Goal: Obtain resource: Download file/media

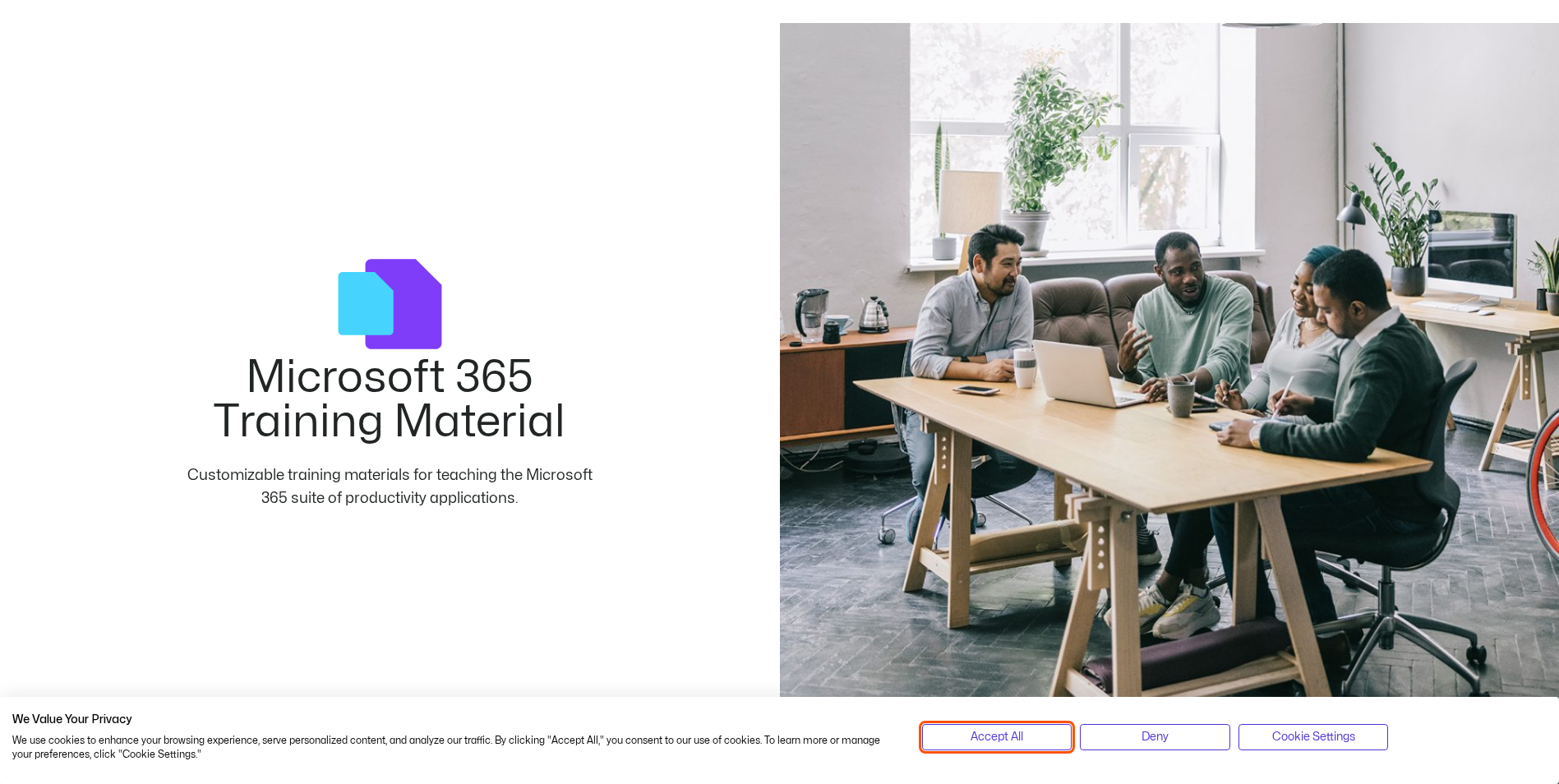
click at [1005, 740] on span "Accept All" at bounding box center [997, 737] width 53 height 18
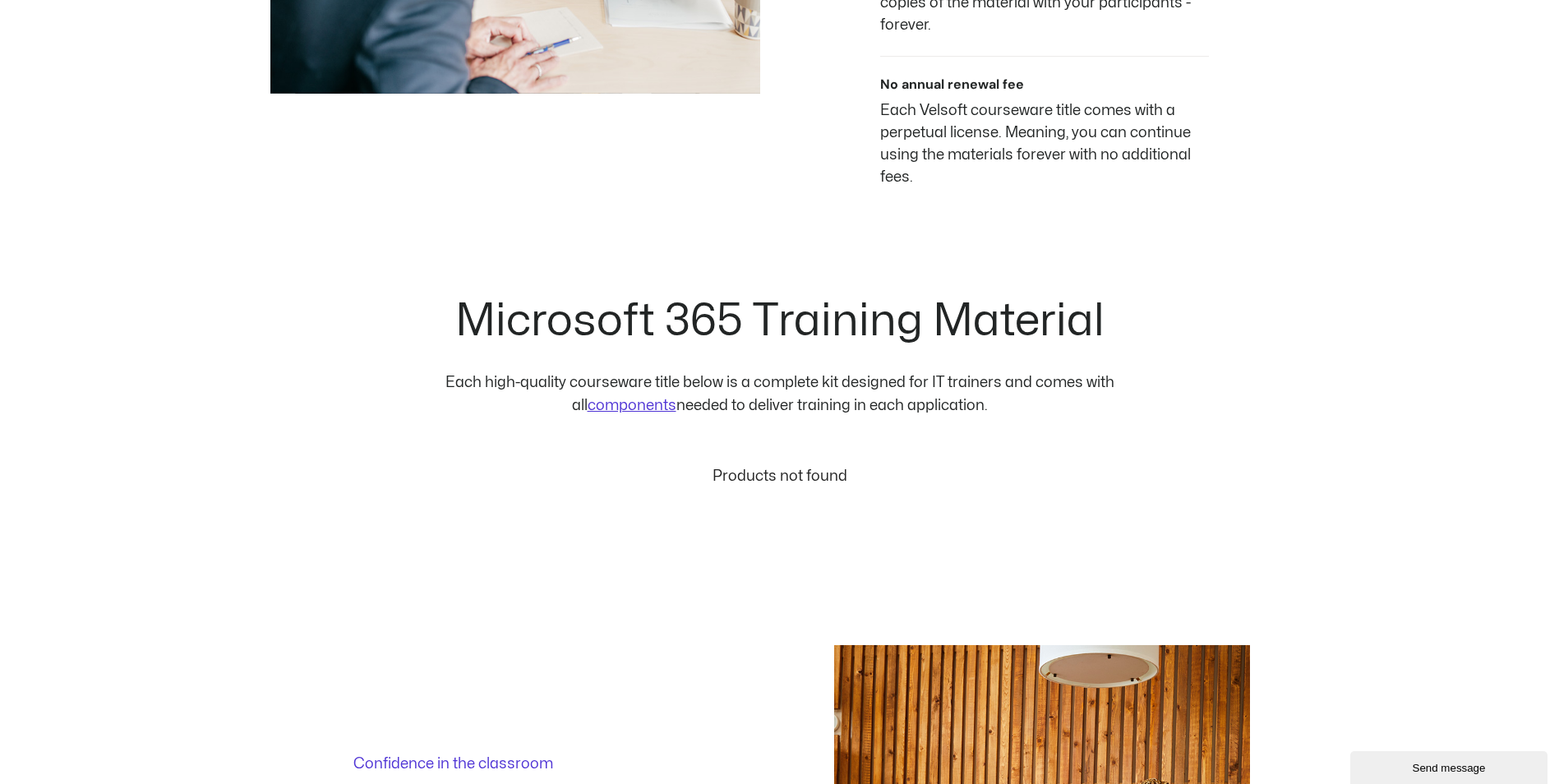
scroll to position [1479, 0]
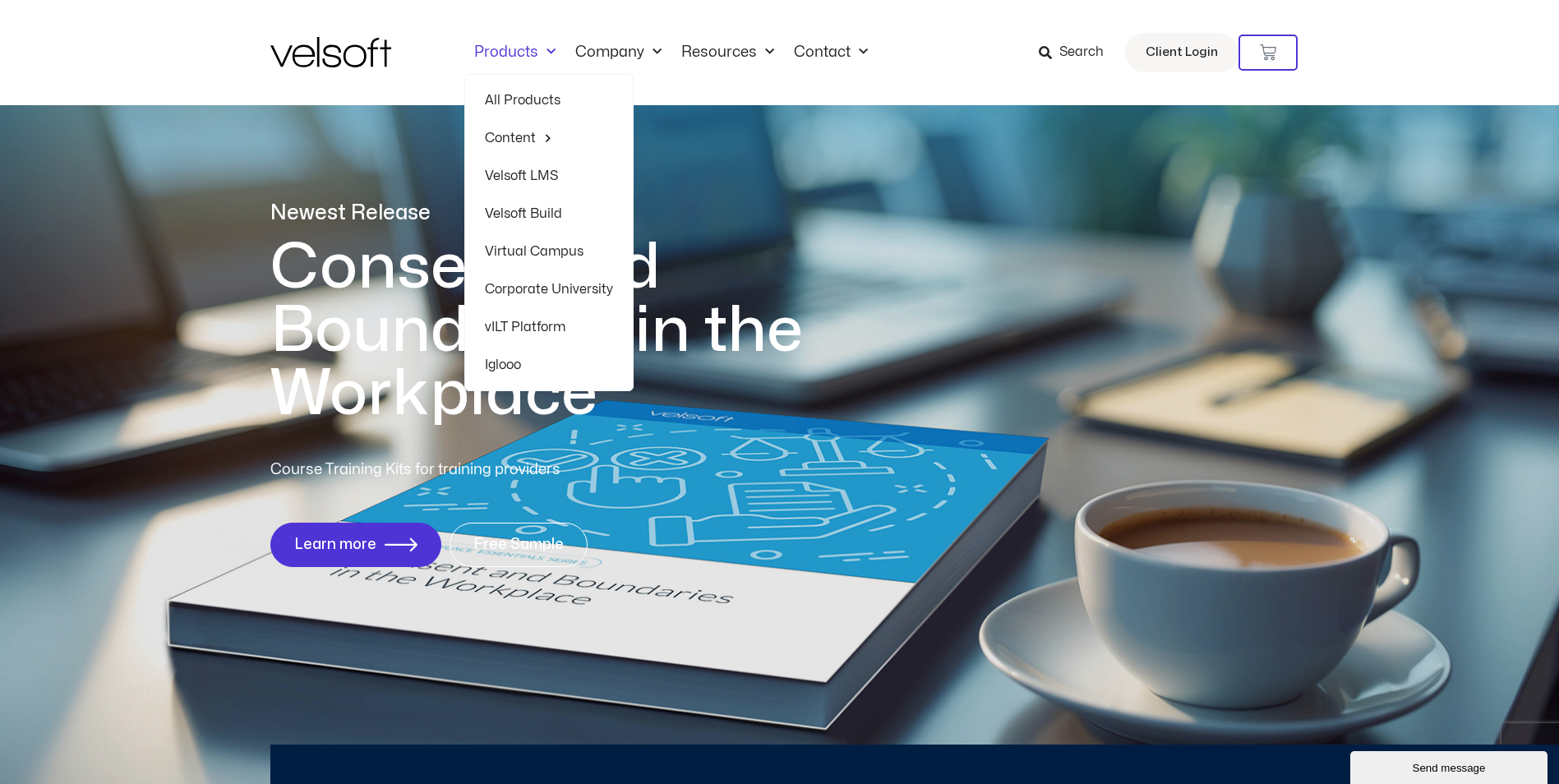
click at [536, 99] on link "All Products" at bounding box center [550, 100] width 129 height 38
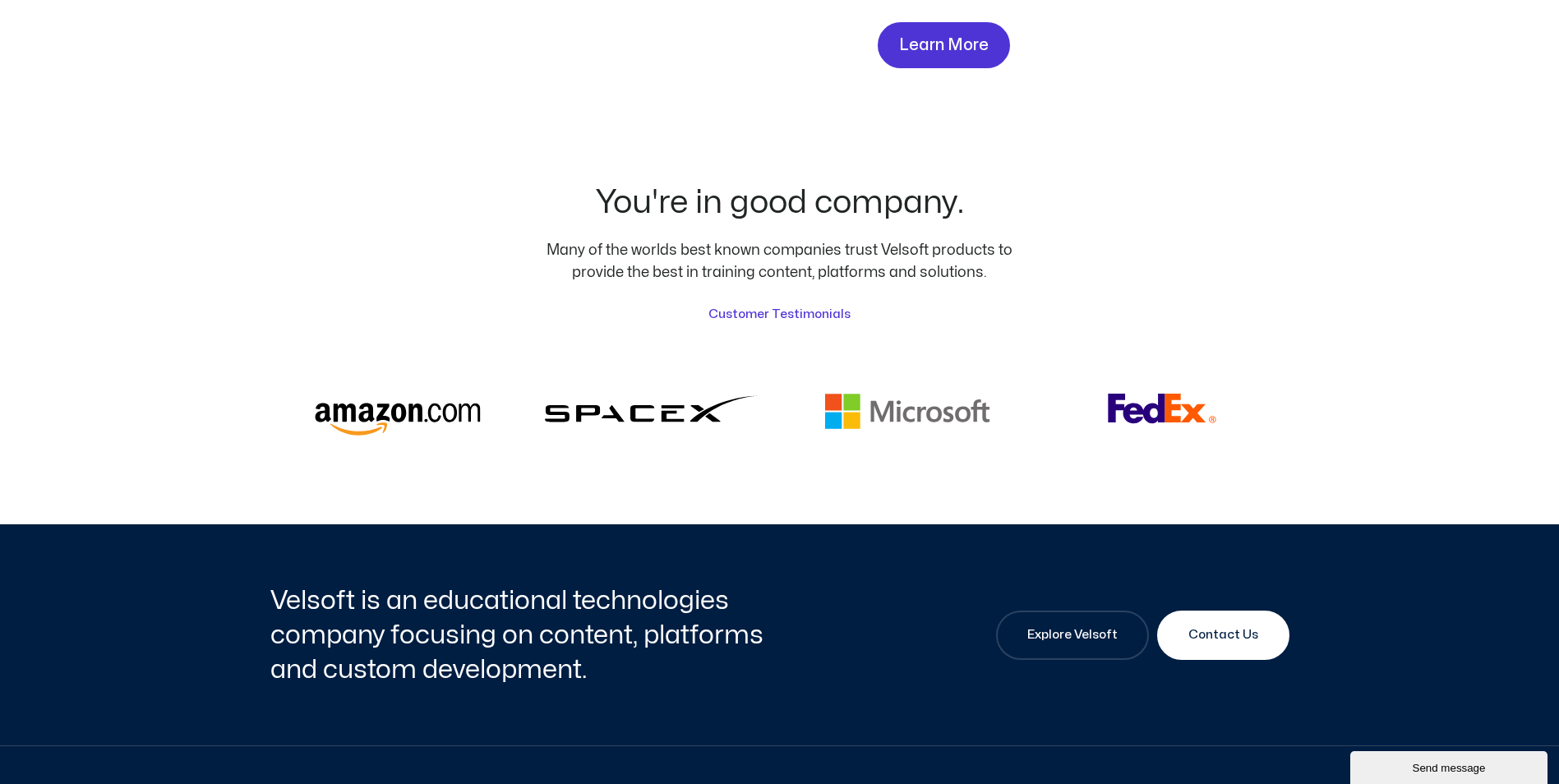
scroll to position [3944, 0]
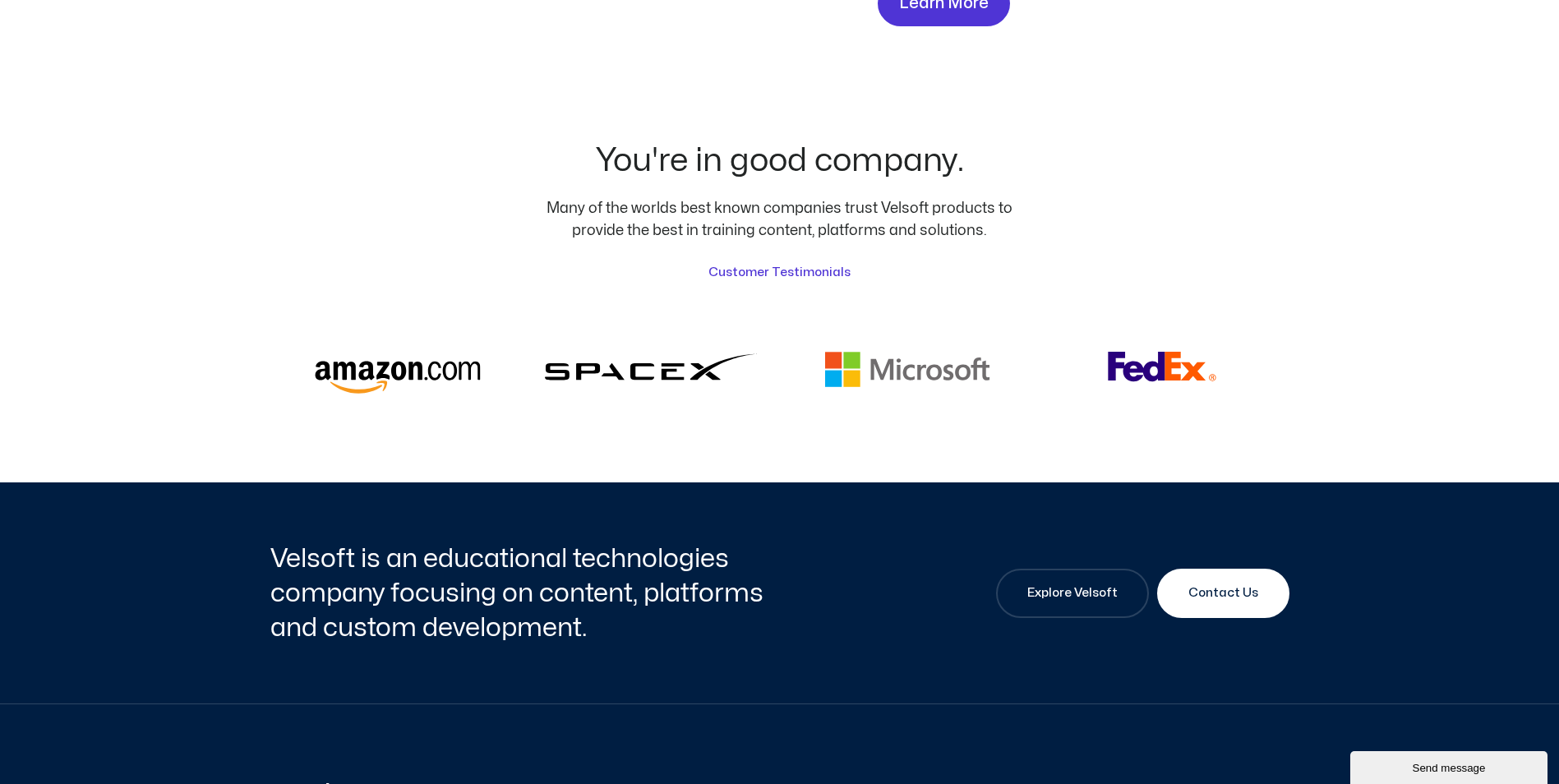
click at [906, 352] on img at bounding box center [907, 373] width 215 height 42
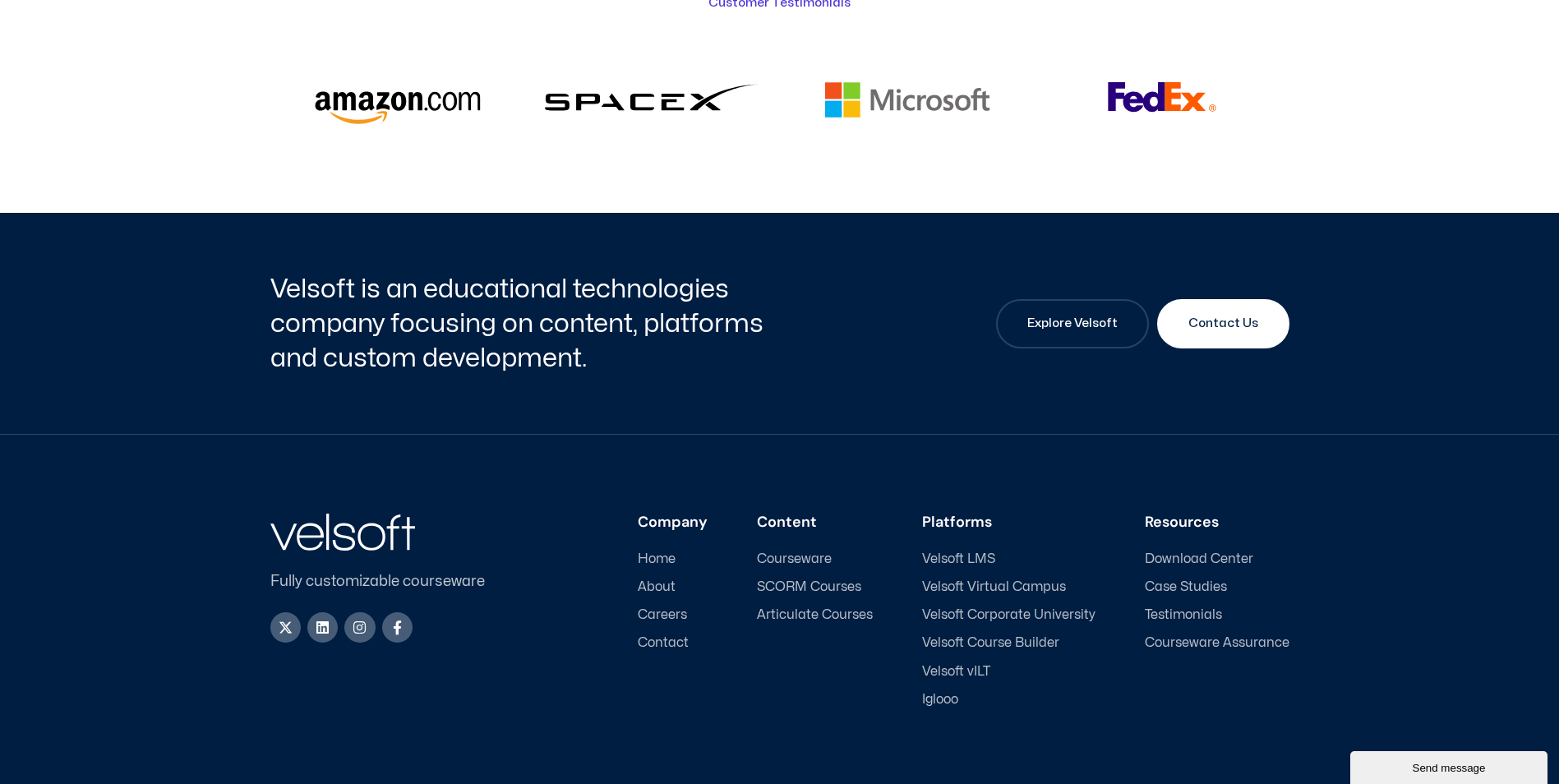
scroll to position [4280, 0]
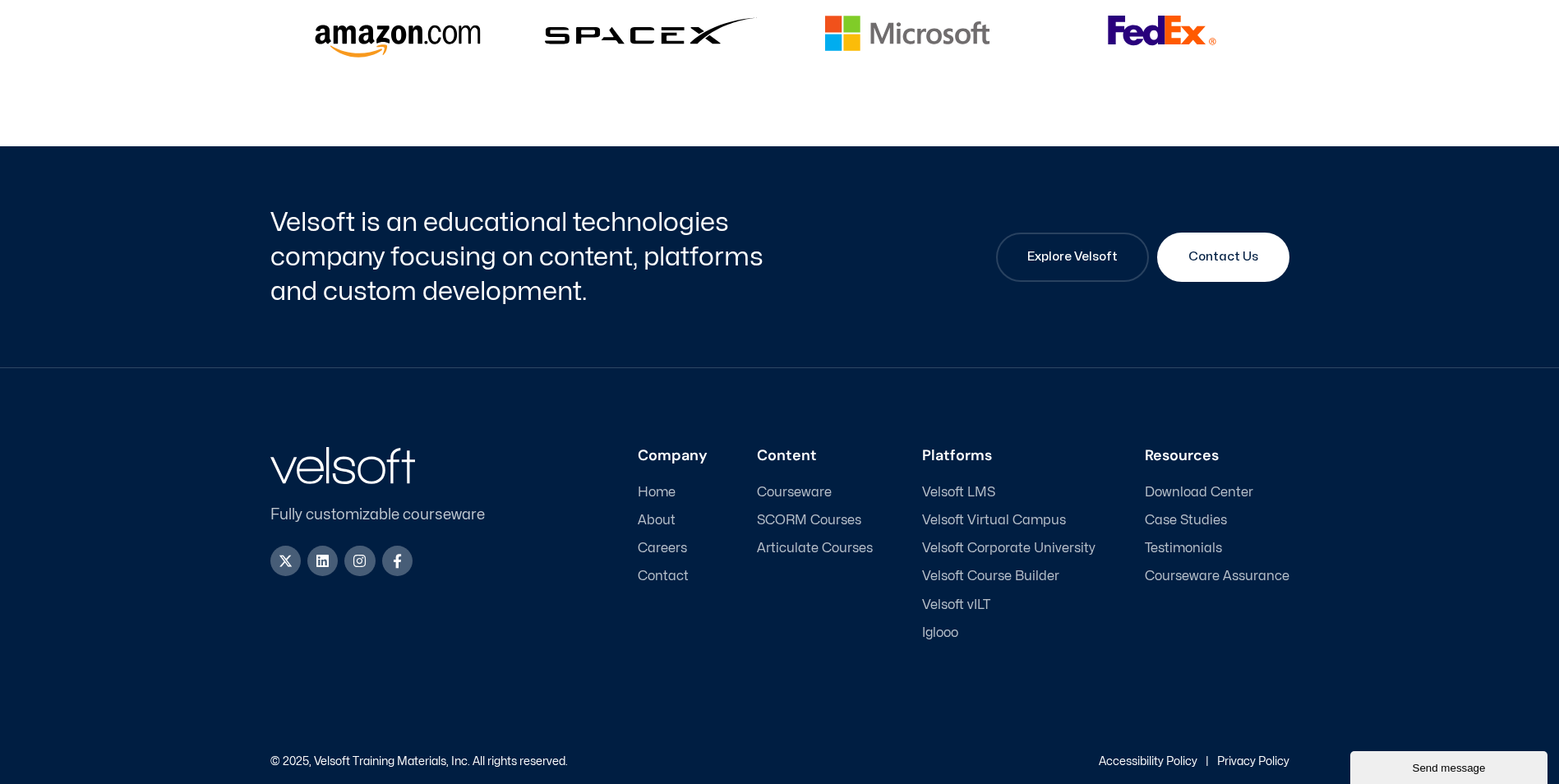
click at [792, 485] on span "Courseware" at bounding box center [794, 492] width 75 height 15
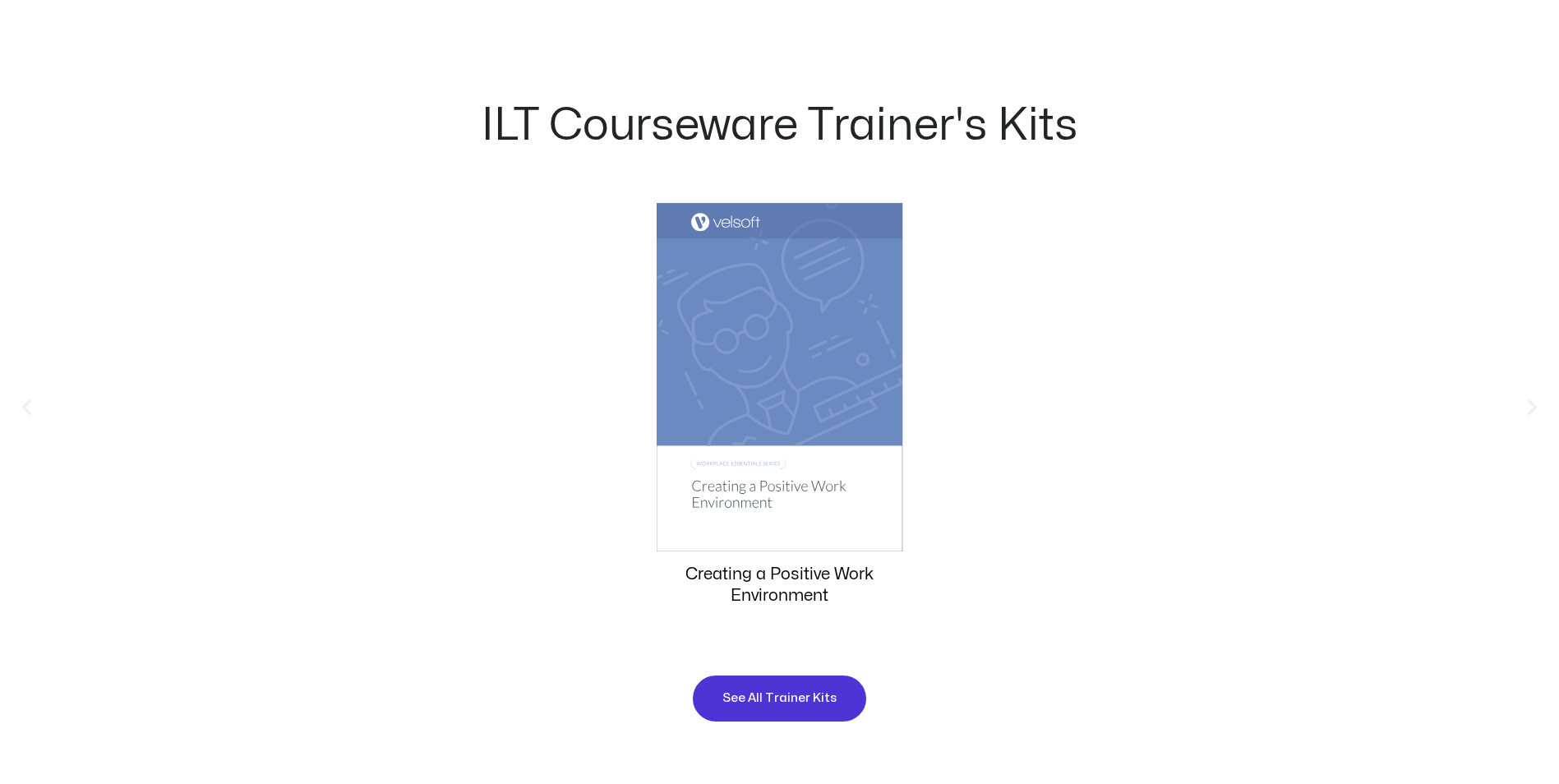
scroll to position [1562, 0]
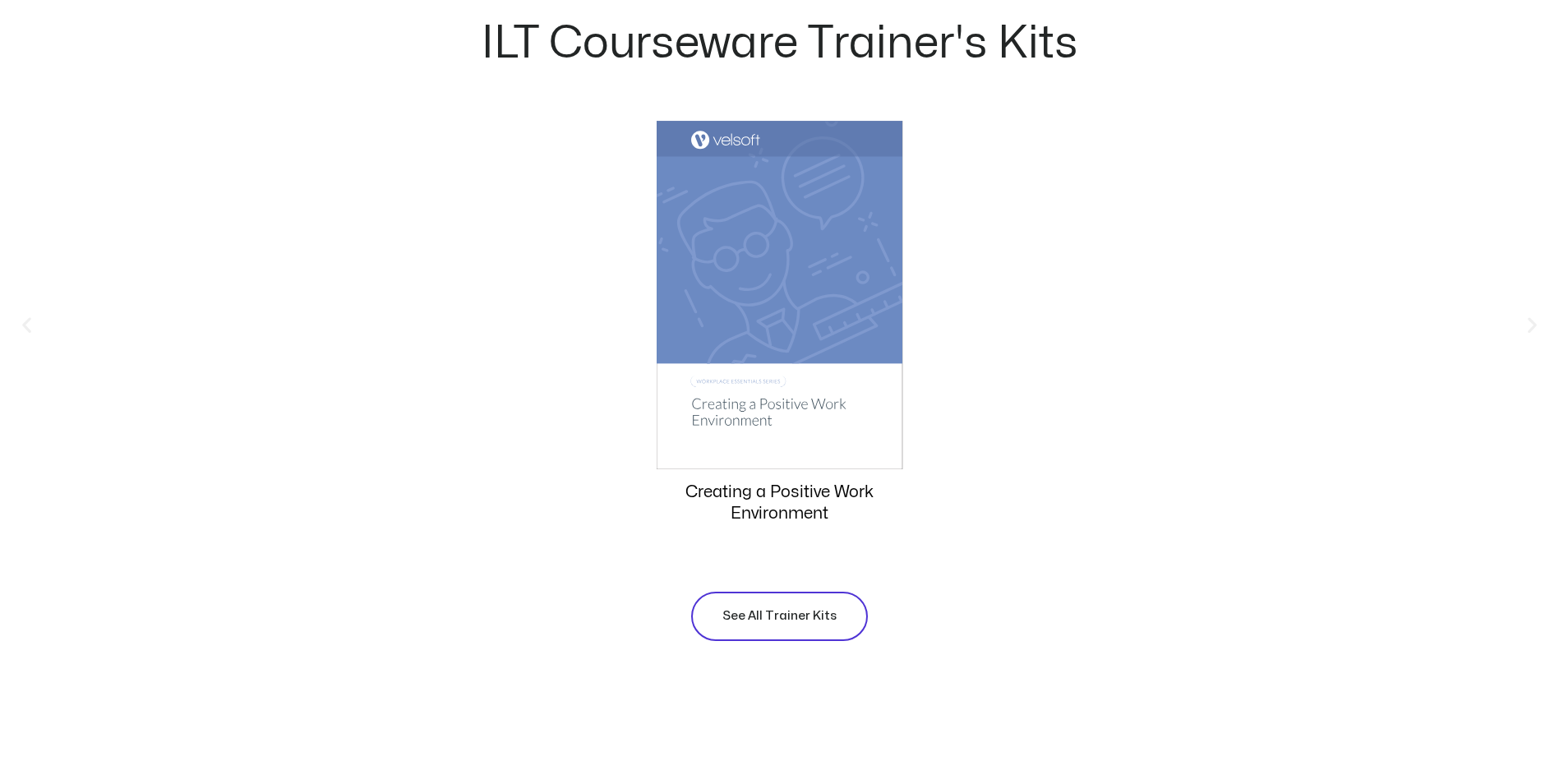
click at [806, 607] on span "See All Trainer Kits" at bounding box center [780, 617] width 114 height 20
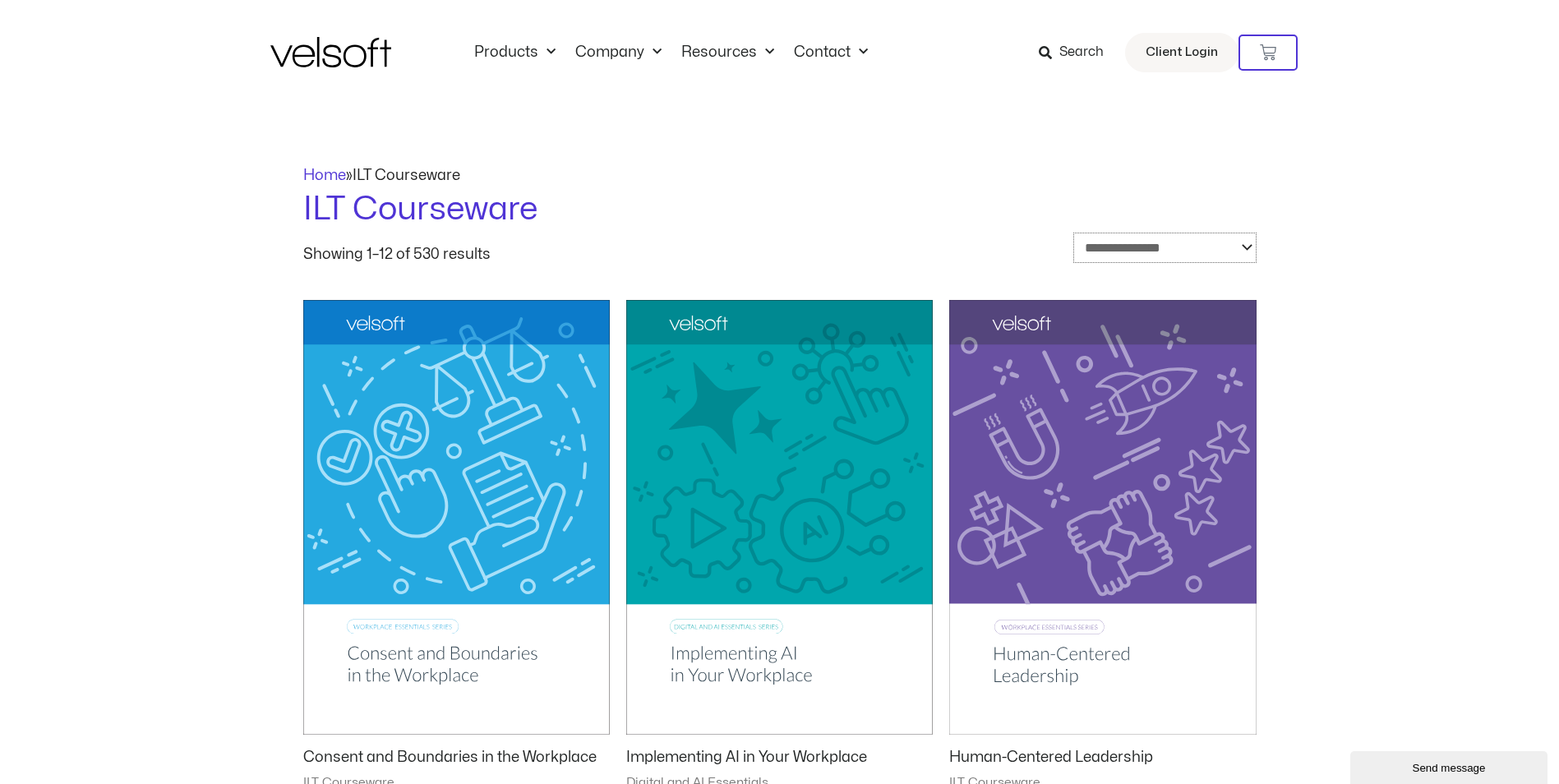
click at [1125, 244] on select "**********" at bounding box center [1164, 248] width 183 height 31
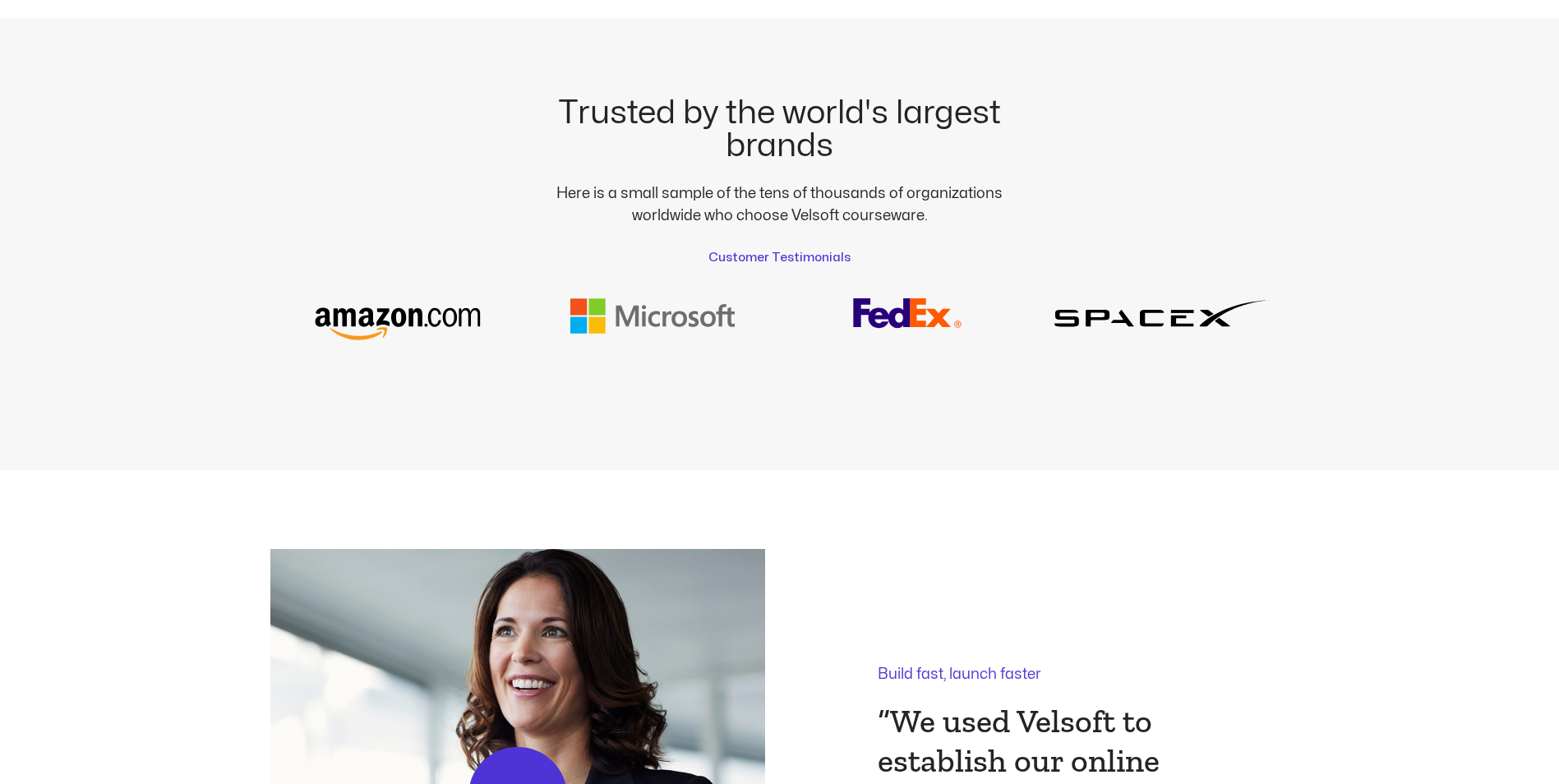
scroll to position [2898, 0]
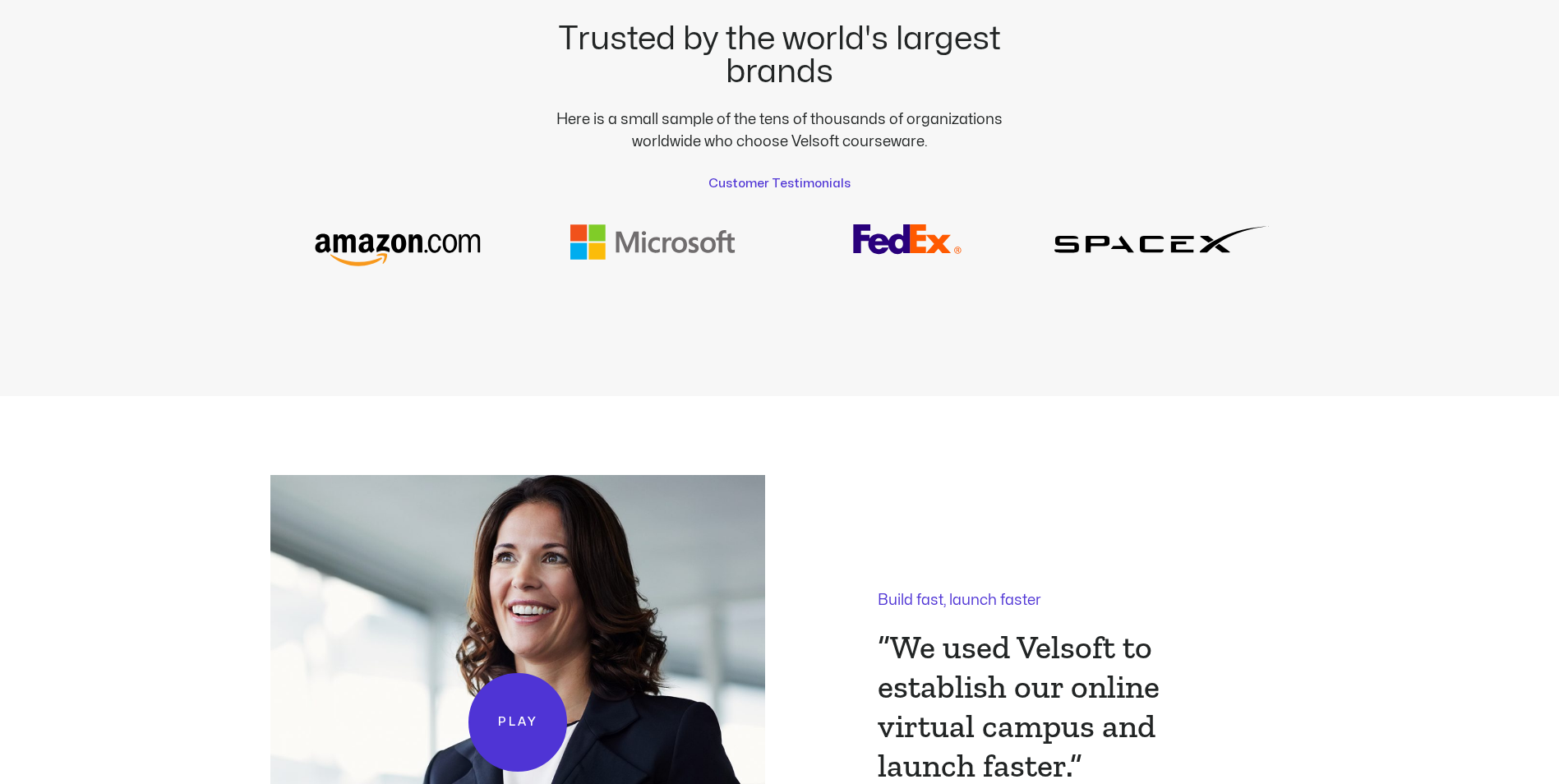
click at [589, 230] on img at bounding box center [653, 245] width 215 height 42
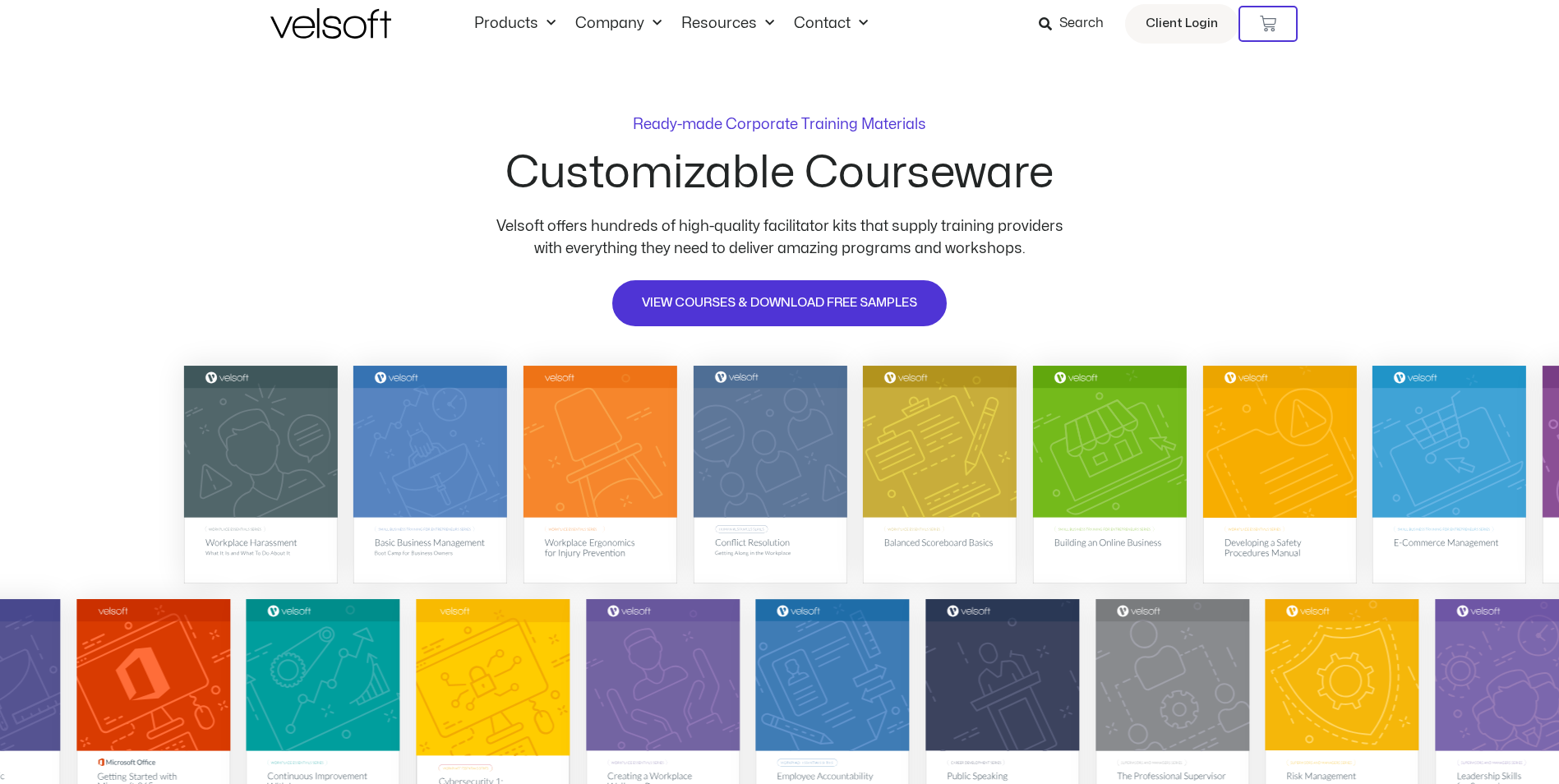
scroll to position [0, 0]
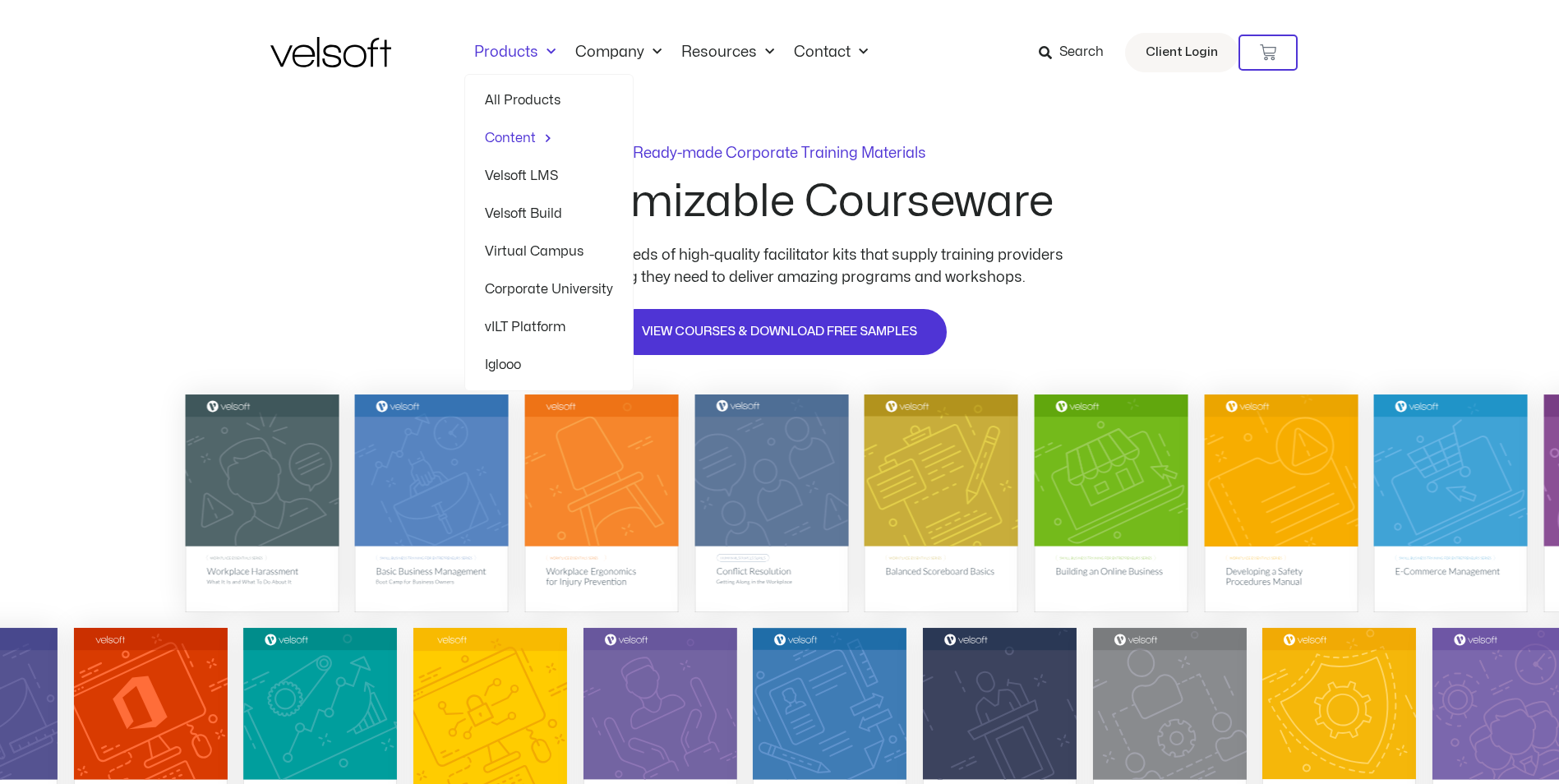
click at [555, 49] on link "Products" at bounding box center [515, 53] width 101 height 18
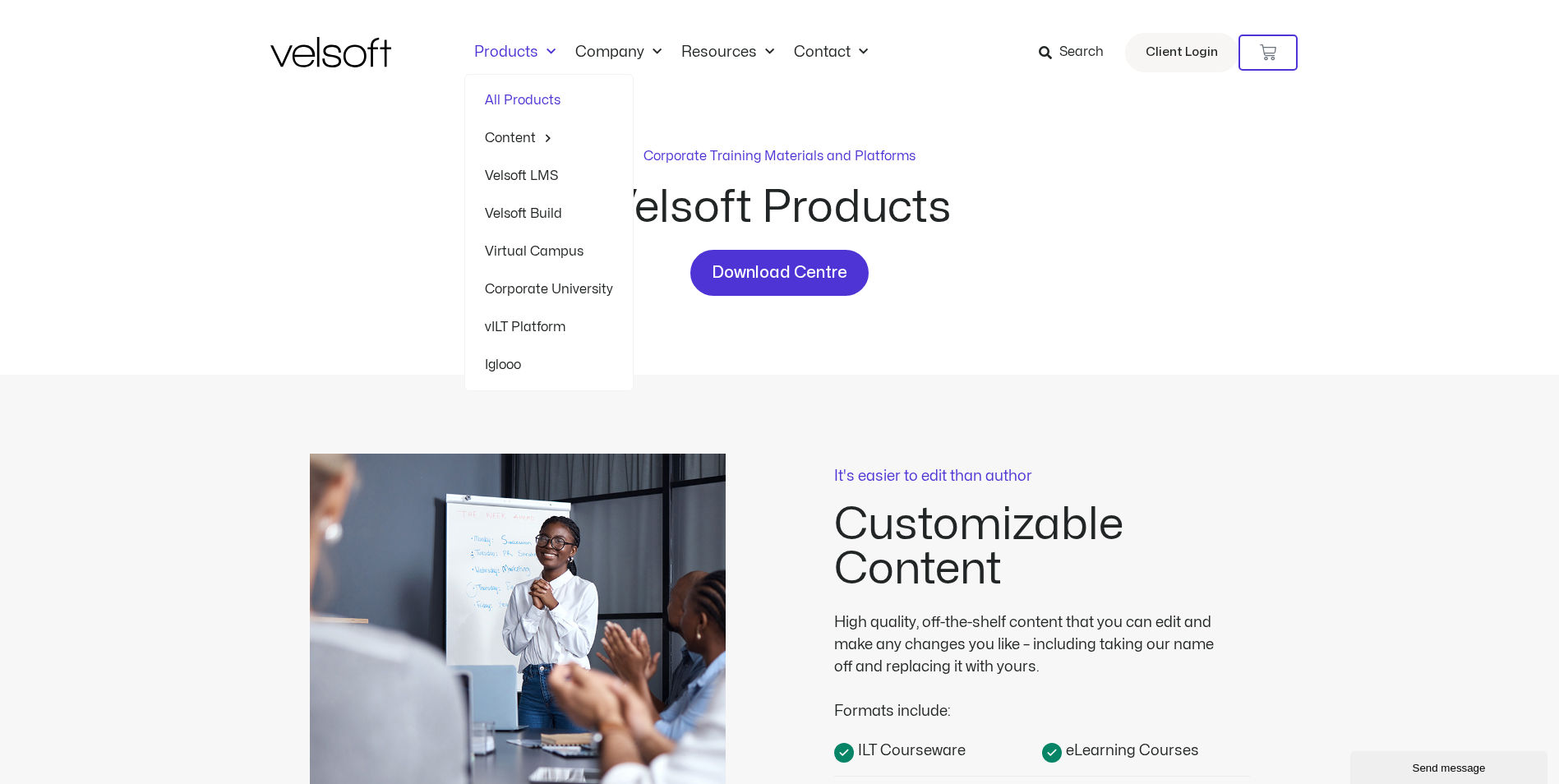
click at [539, 53] on span "Menu" at bounding box center [547, 53] width 17 height 27
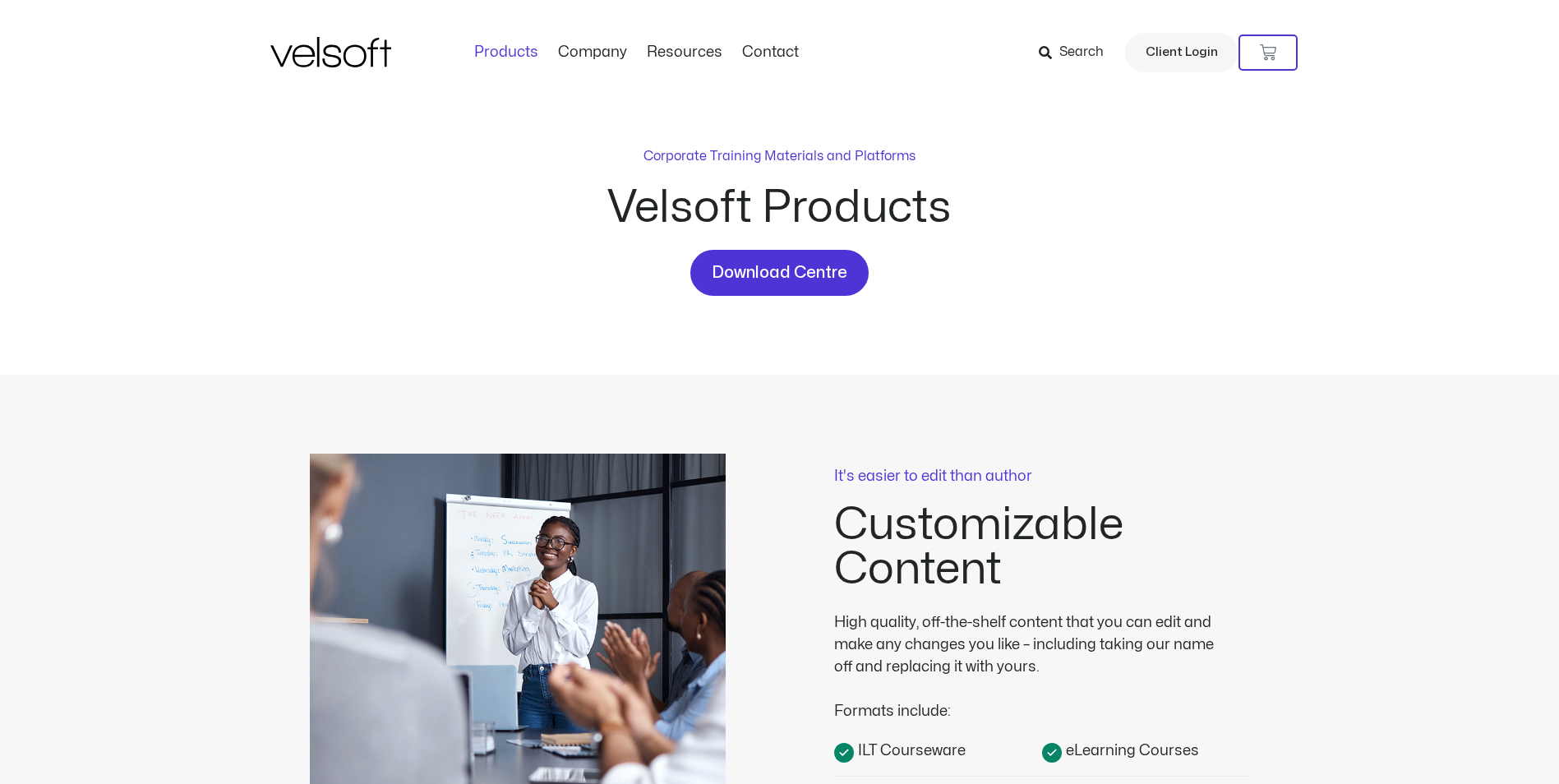
click at [544, 55] on link "Products" at bounding box center [506, 53] width 84 height 18
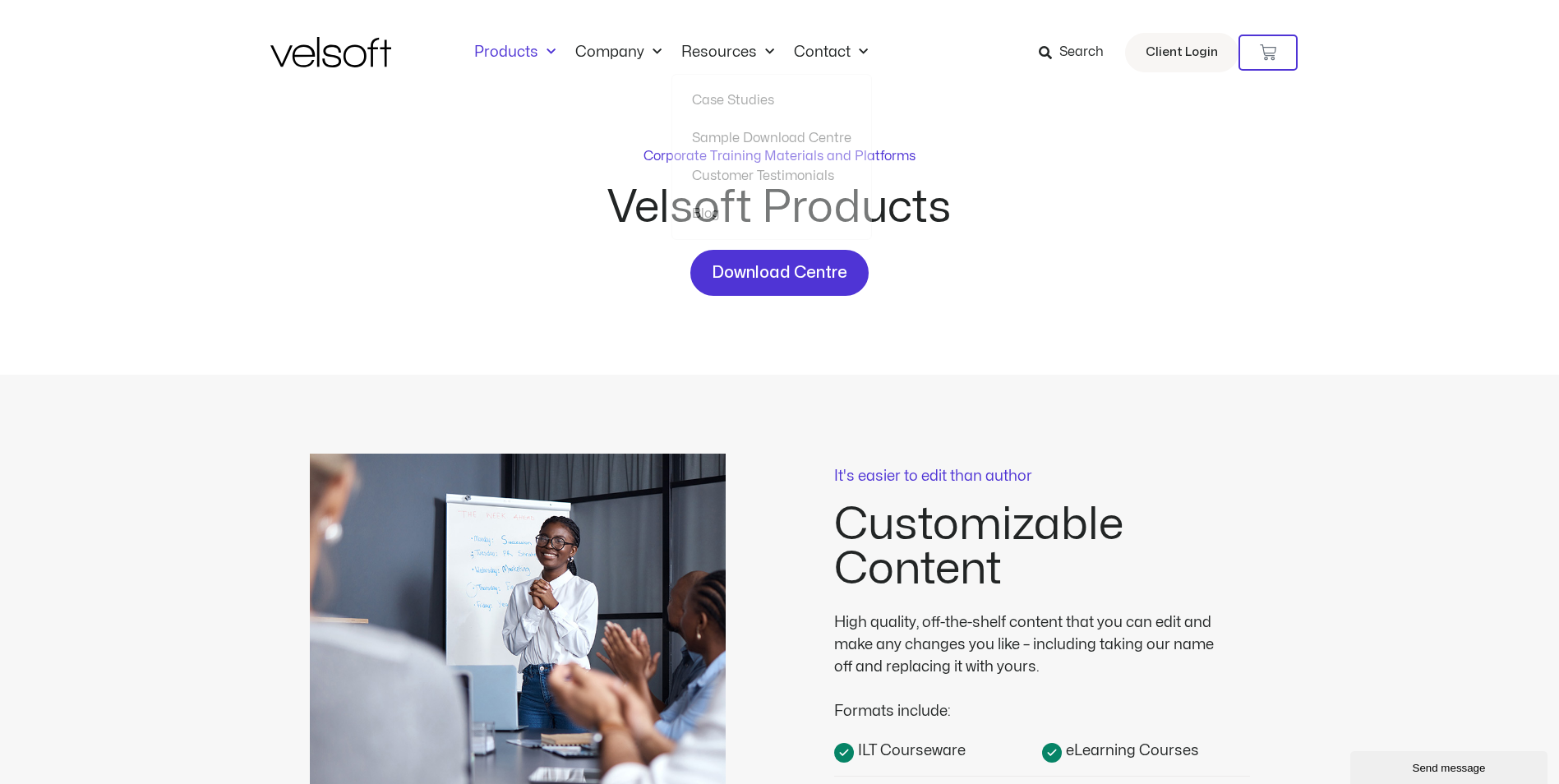
click at [1406, 756] on button "Send message" at bounding box center [1449, 768] width 197 height 33
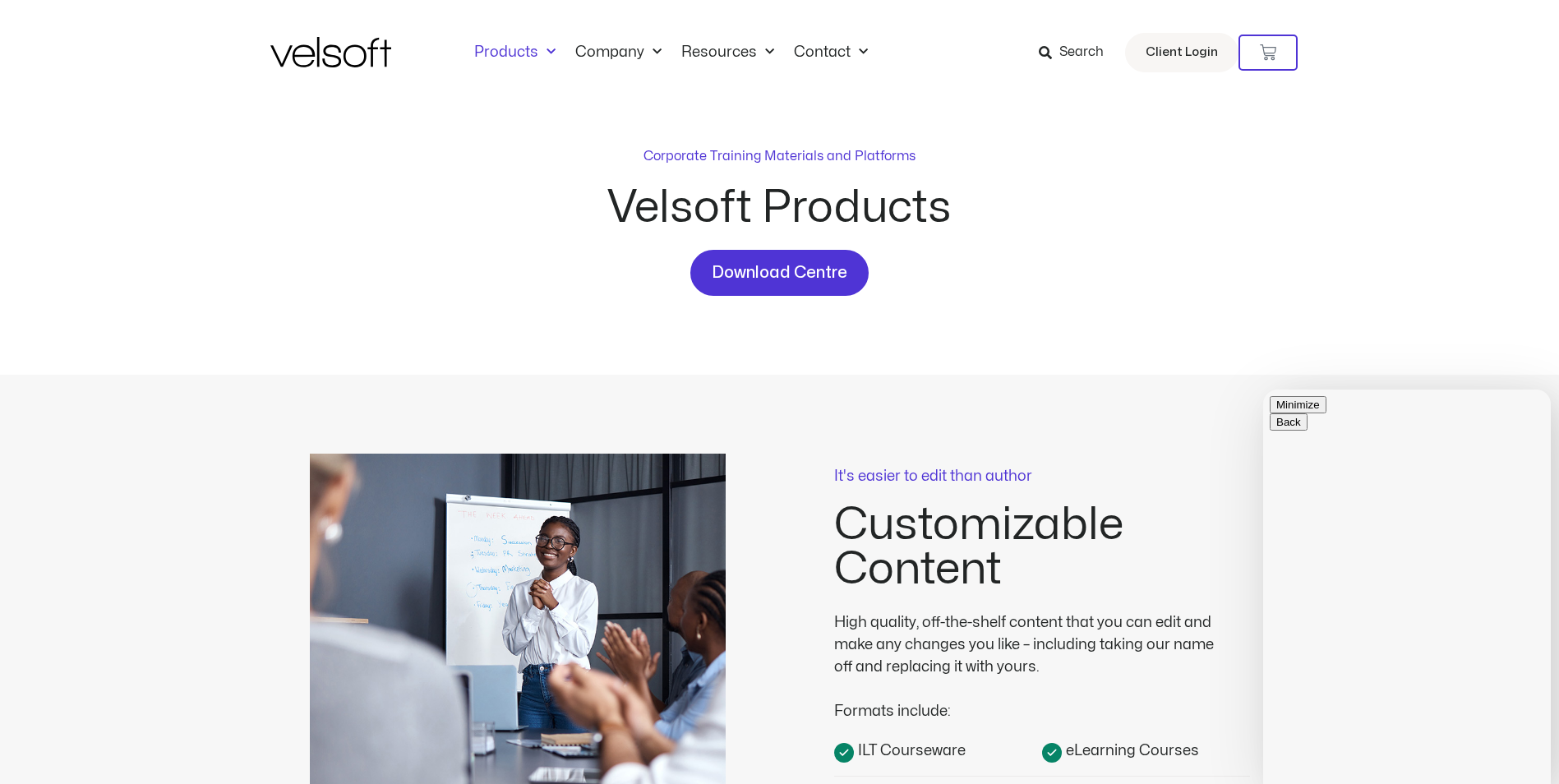
type input "******"
type input "**********"
type textarea "**********"
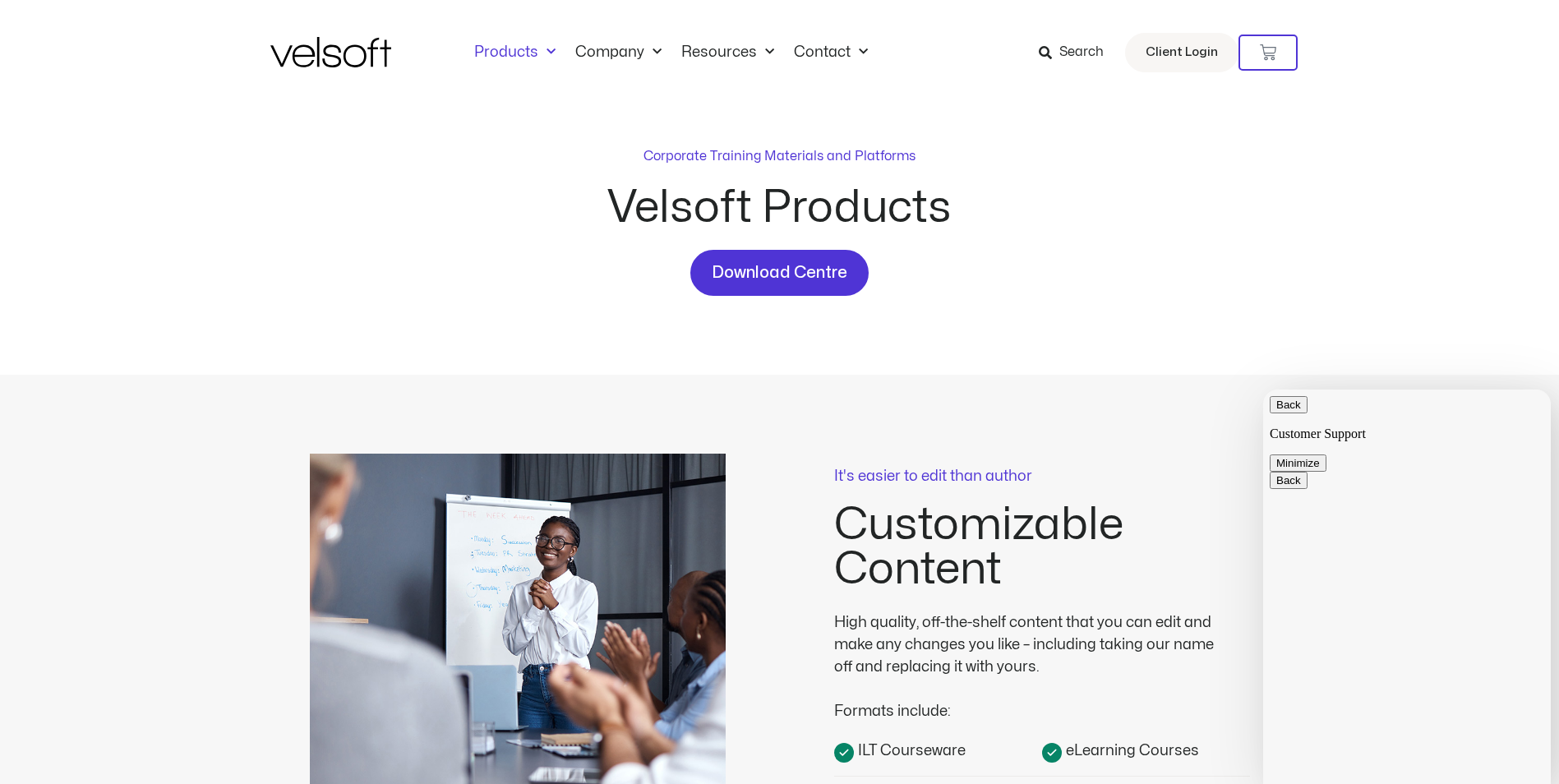
click at [1288, 414] on button "Back" at bounding box center [1288, 405] width 38 height 17
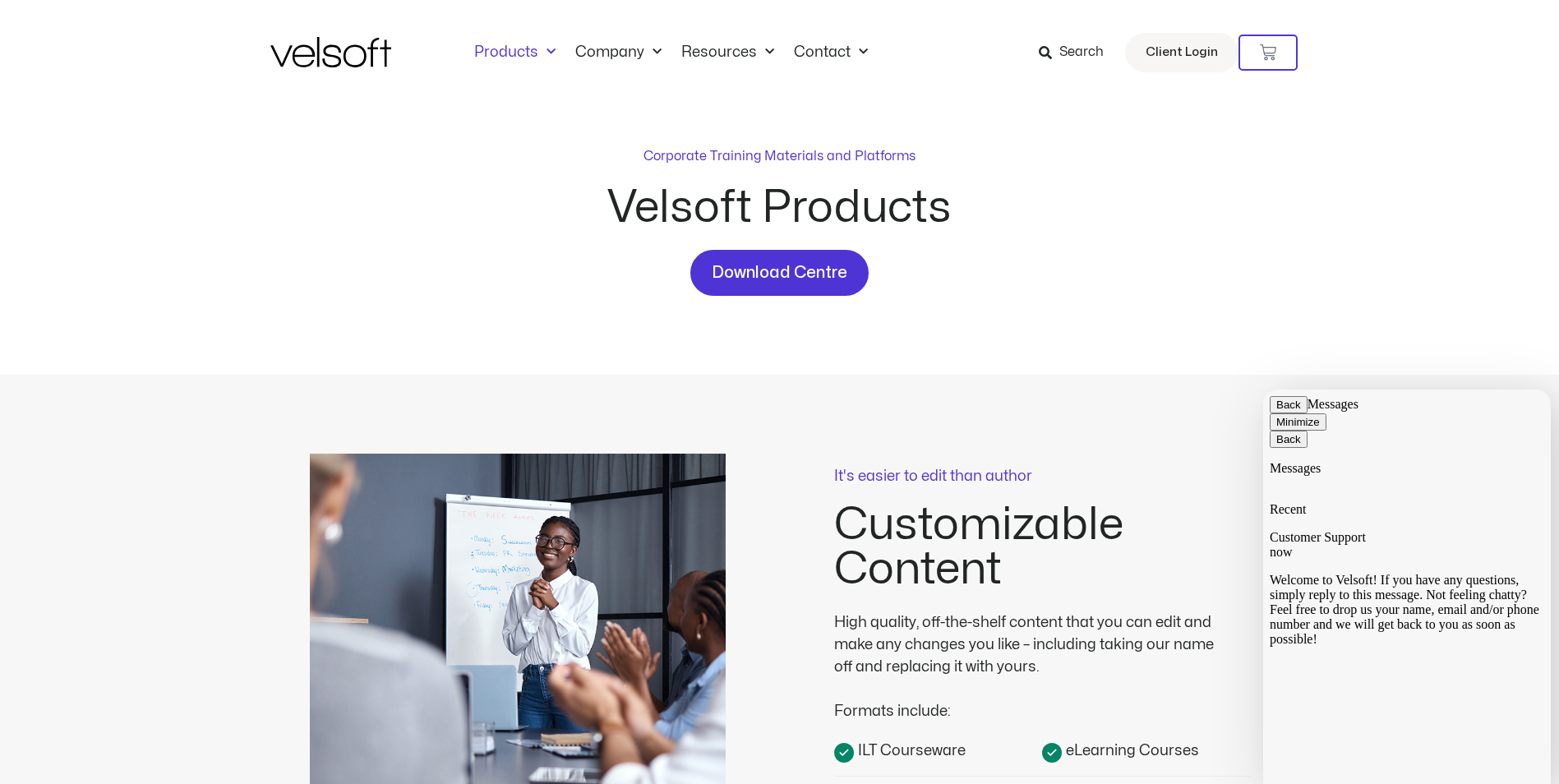
drag, startPoint x: 1483, startPoint y: 727, endPoint x: 1440, endPoint y: 728, distance: 43.0
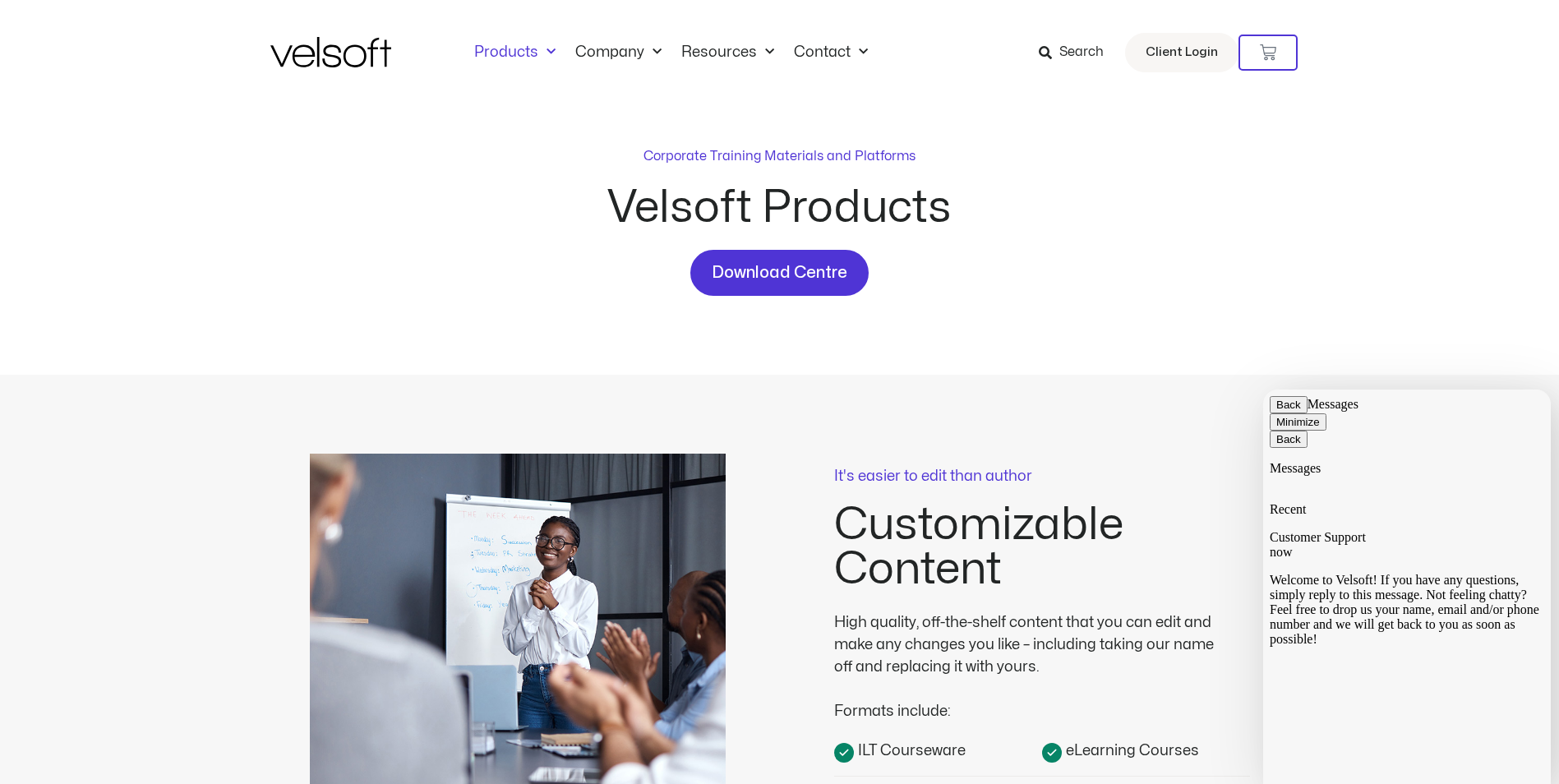
click at [778, 260] on span "Download Centre" at bounding box center [780, 272] width 136 height 26
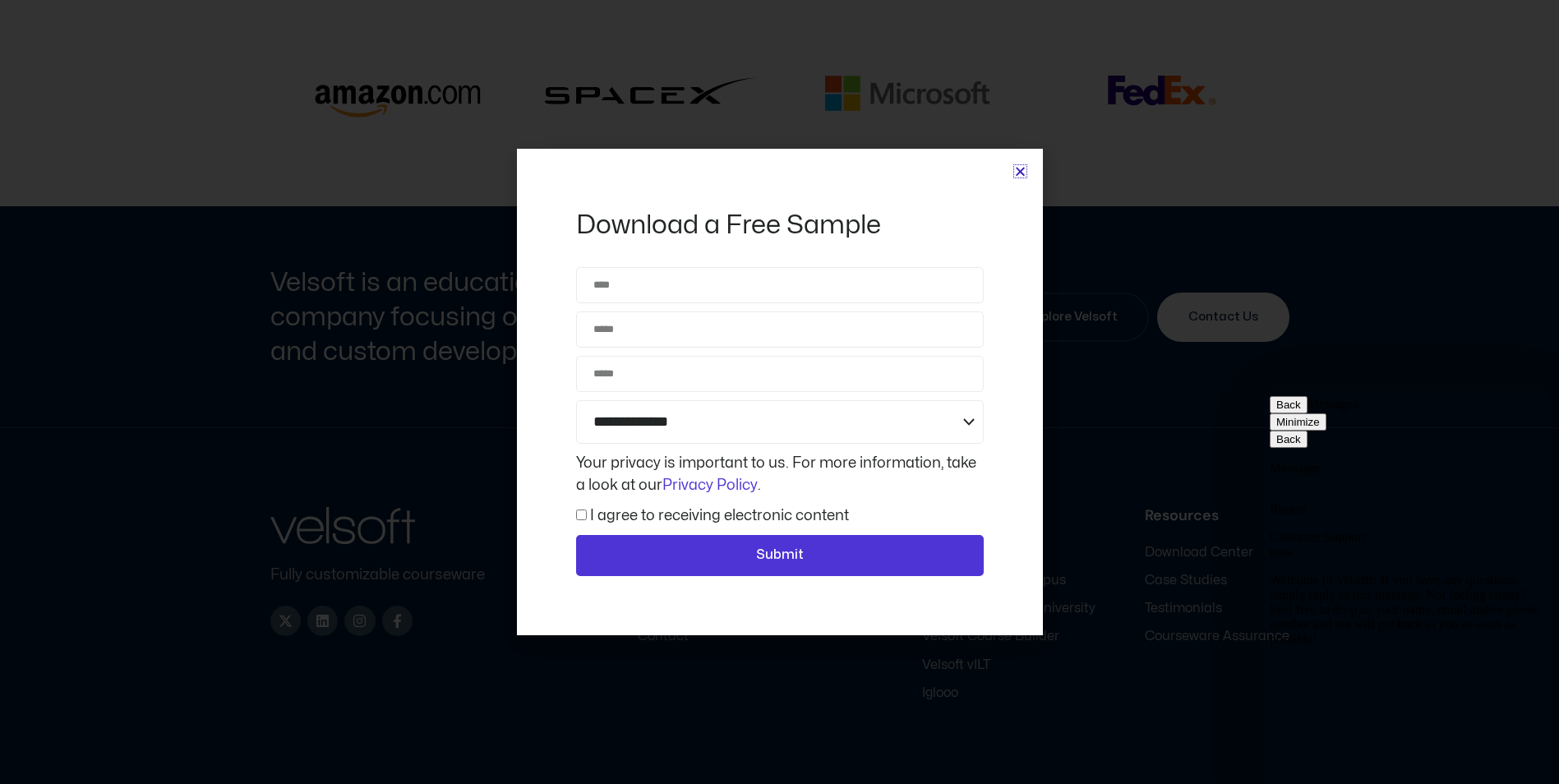
scroll to position [4280, 0]
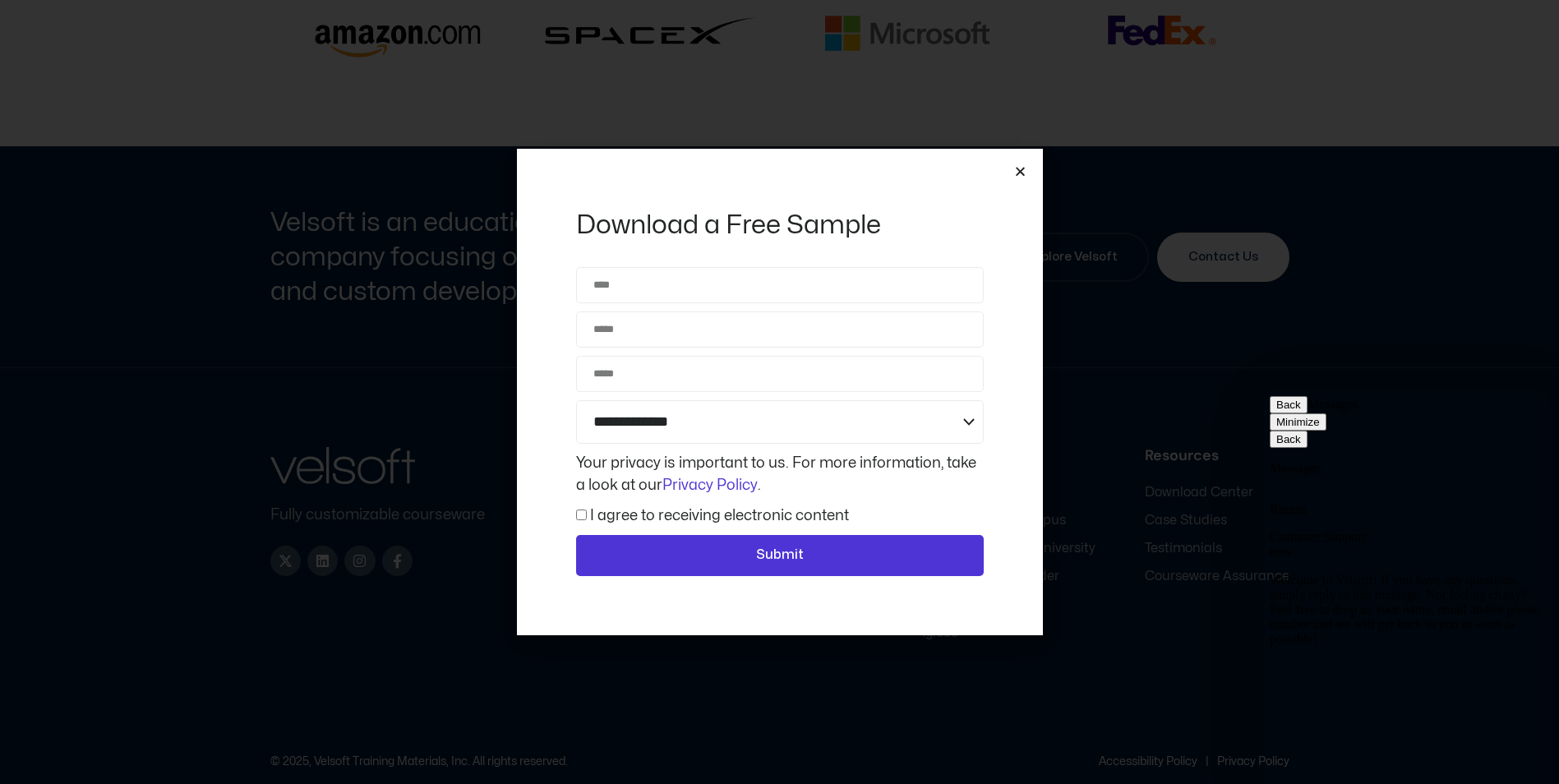
click at [1019, 172] on icon "Close" at bounding box center [1020, 171] width 13 height 13
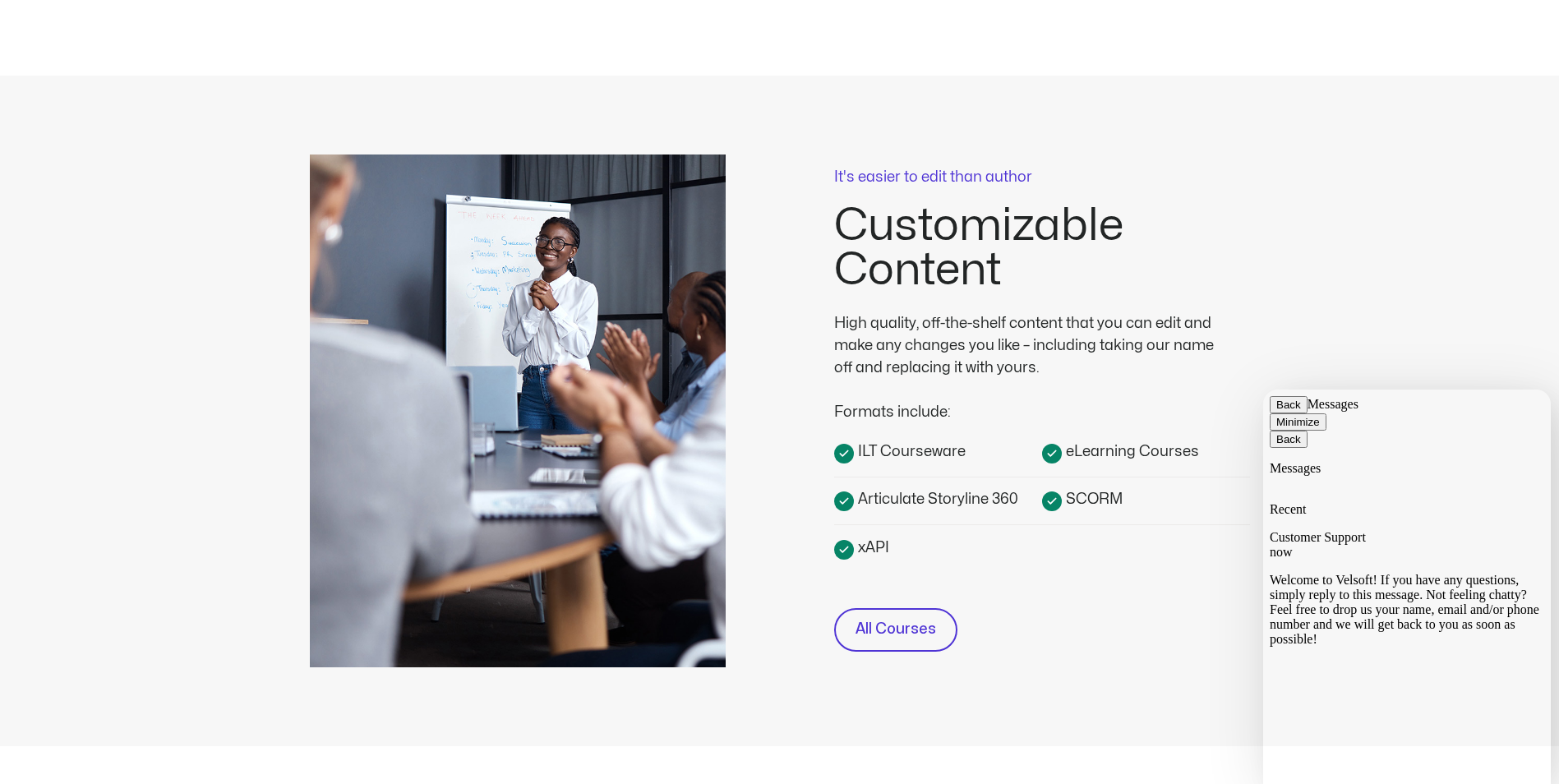
scroll to position [329, 0]
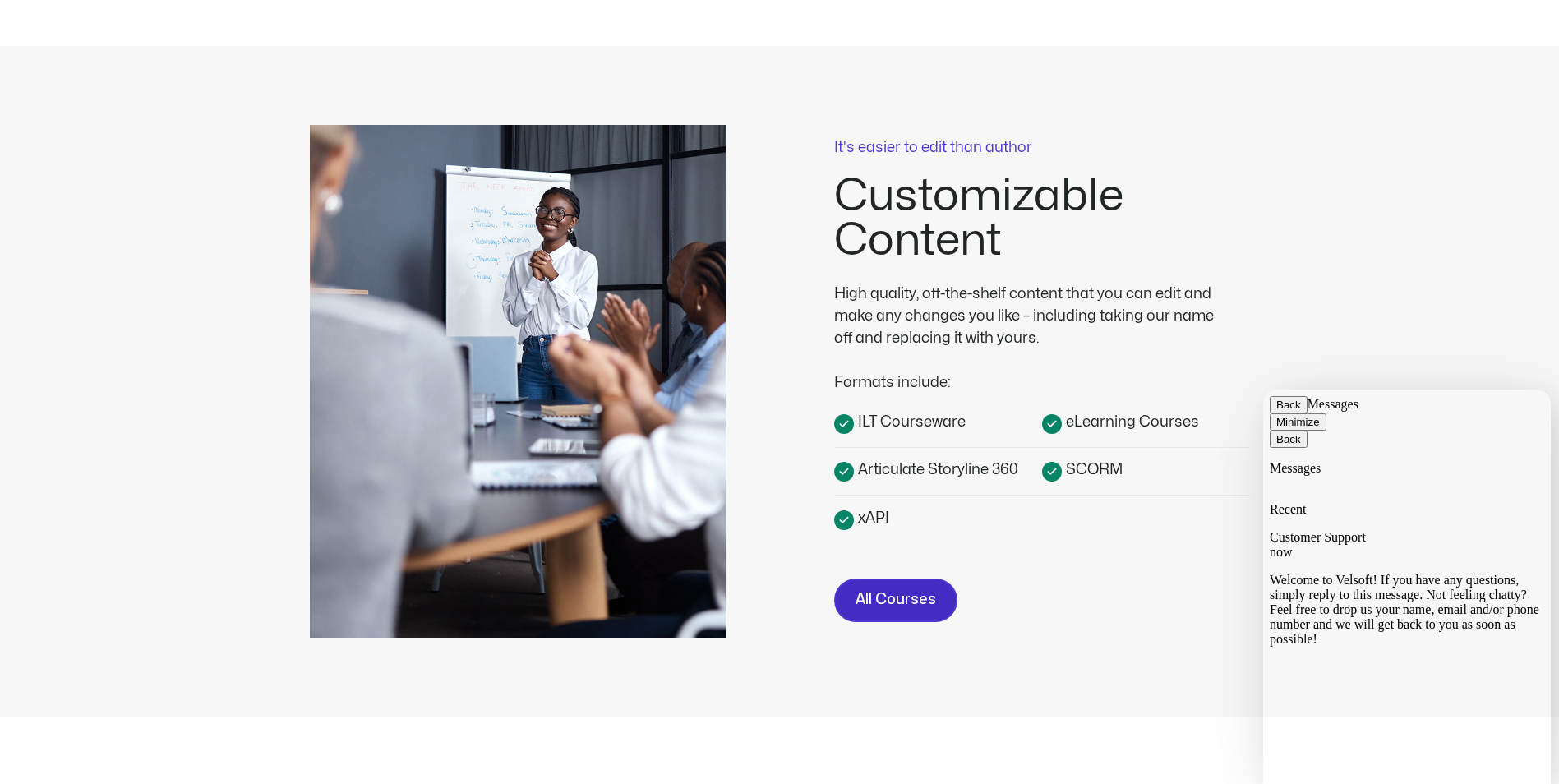
click at [868, 611] on span "All Courses" at bounding box center [895, 600] width 81 height 24
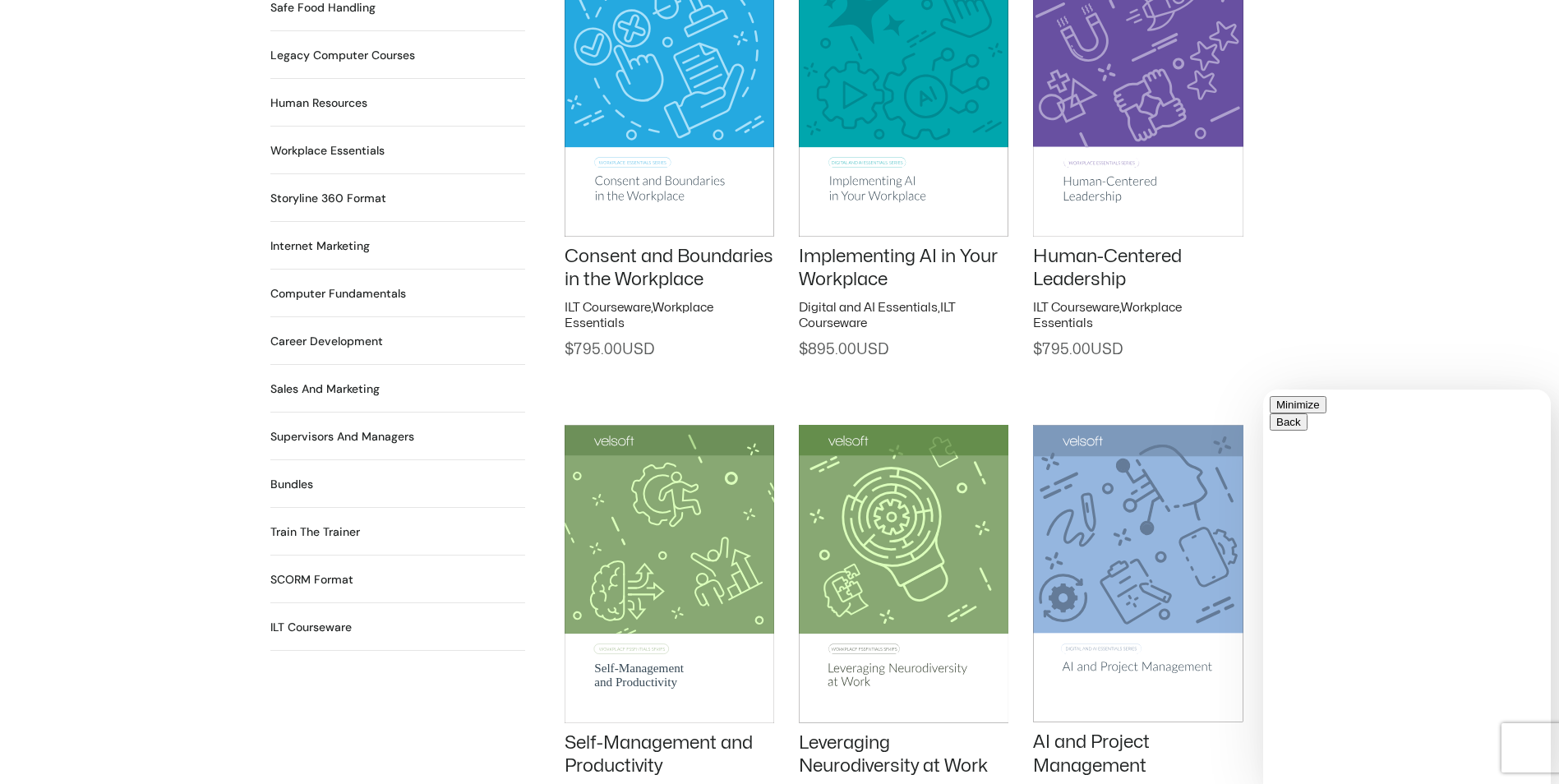
scroll to position [1397, 0]
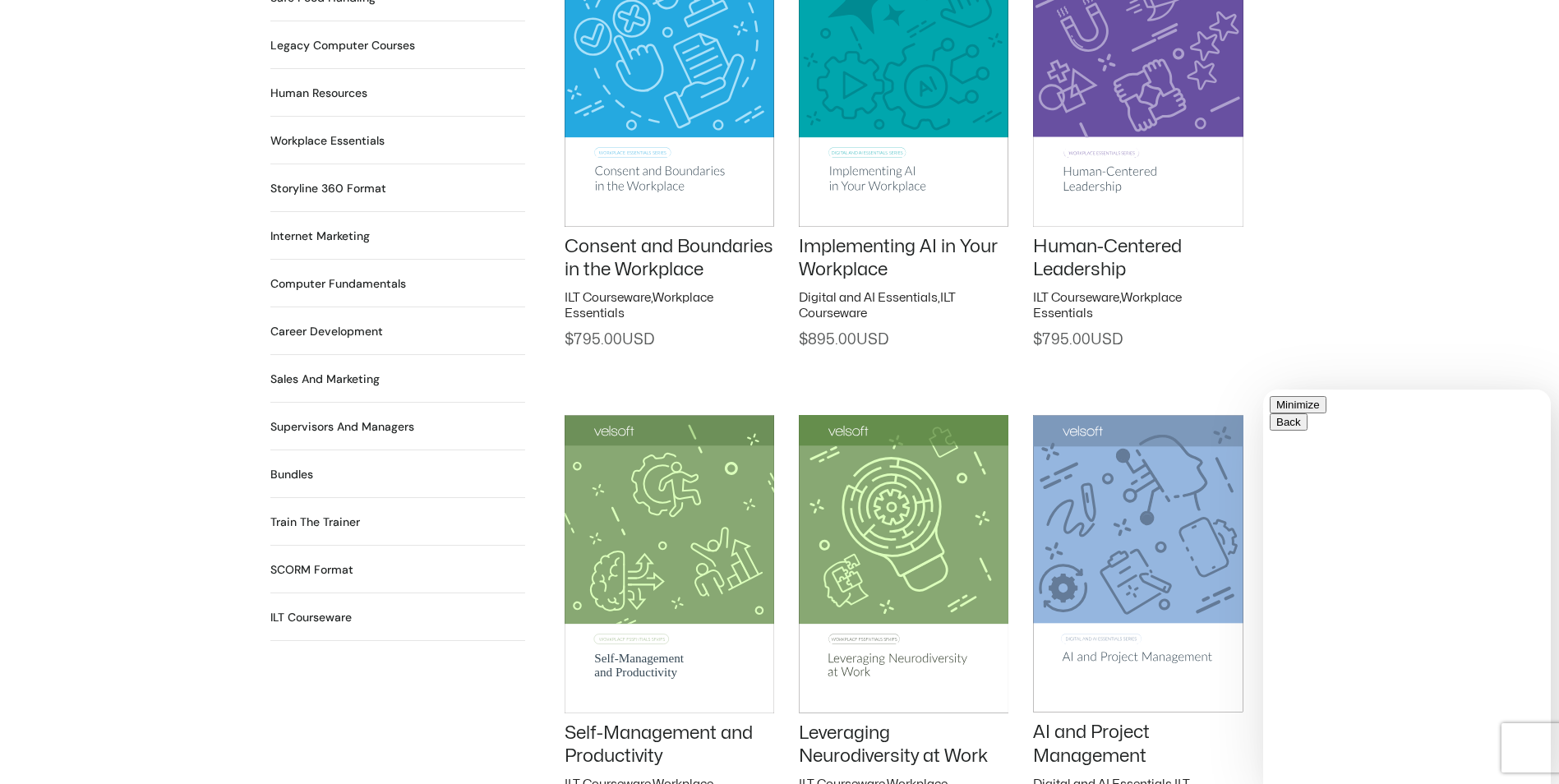
click at [359, 275] on h2 "Computer Fundamentals 55 Products" at bounding box center [339, 283] width 136 height 17
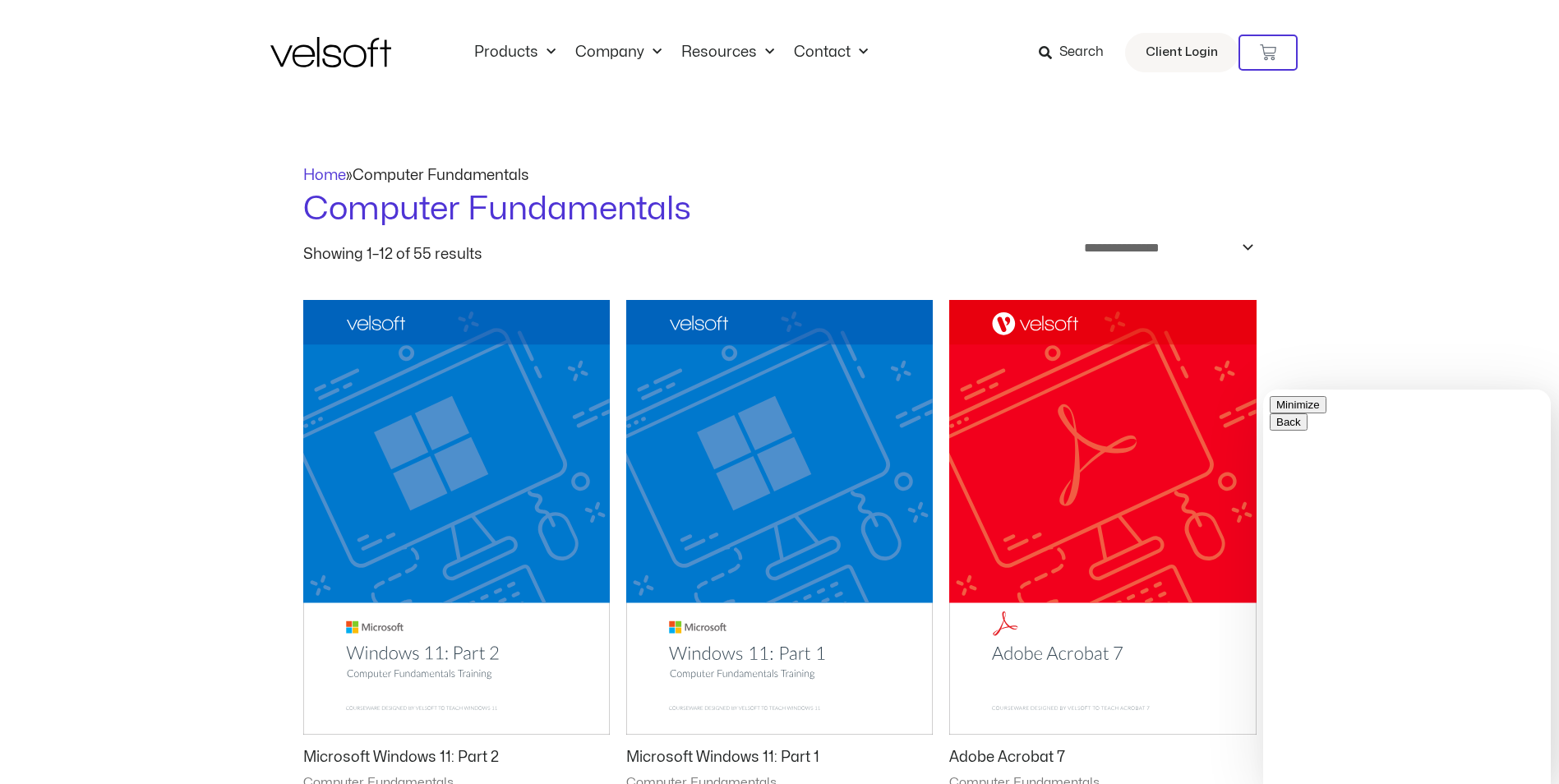
click at [771, 659] on img at bounding box center [780, 517] width 307 height 435
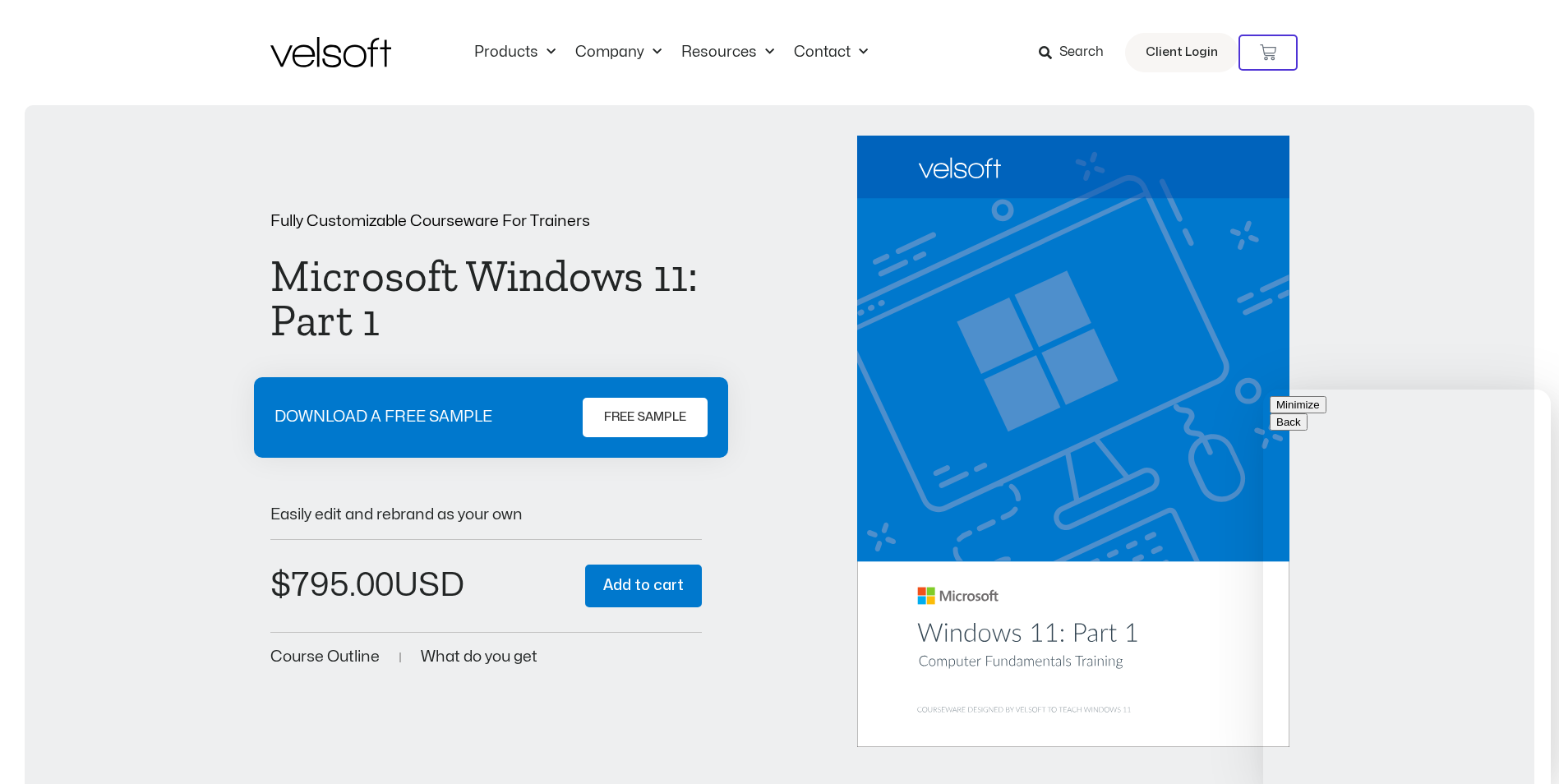
click at [617, 417] on span "FREE SAMPLE" at bounding box center [645, 417] width 82 height 20
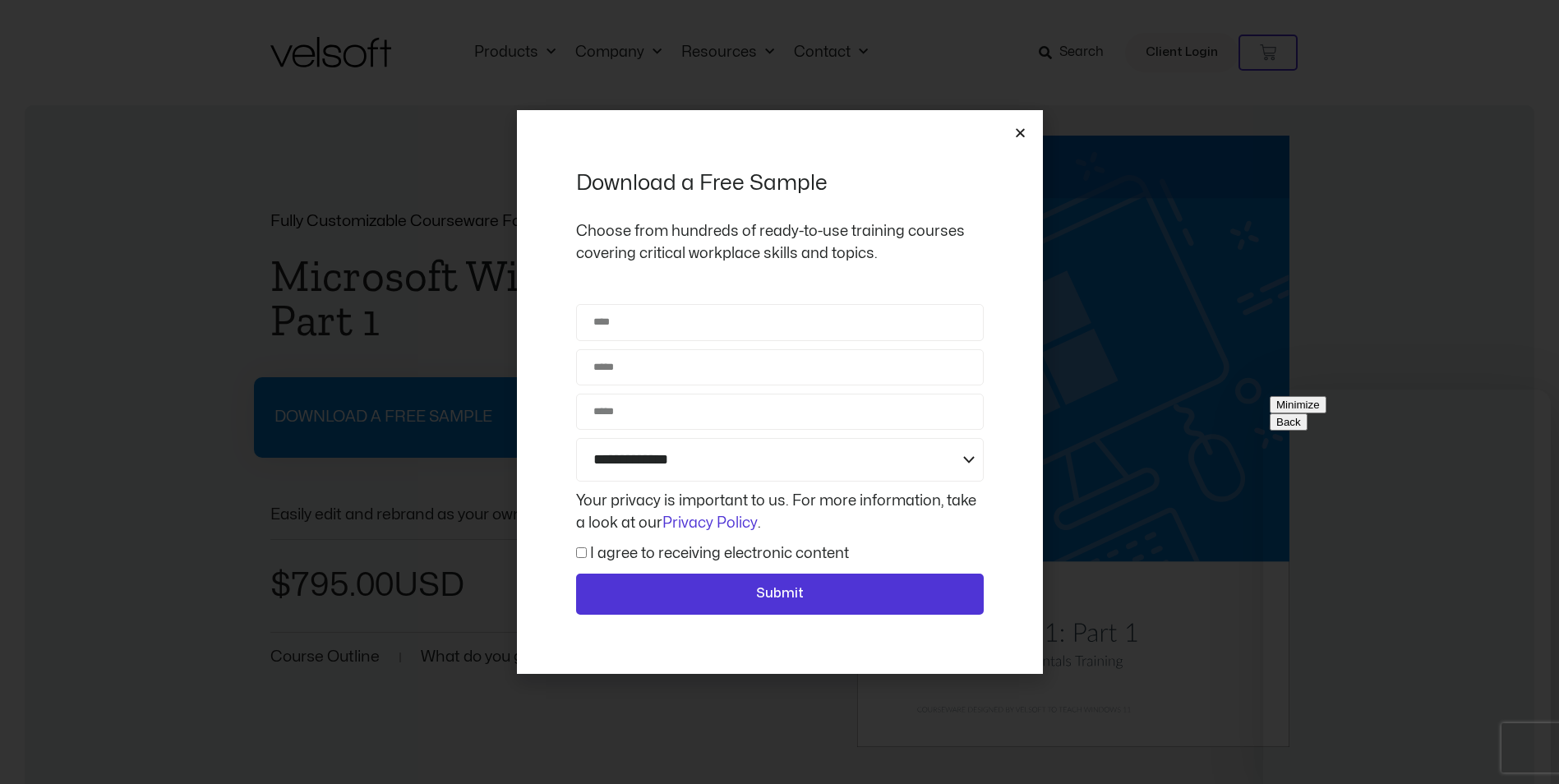
click at [1024, 133] on icon "Close" at bounding box center [1020, 133] width 13 height 13
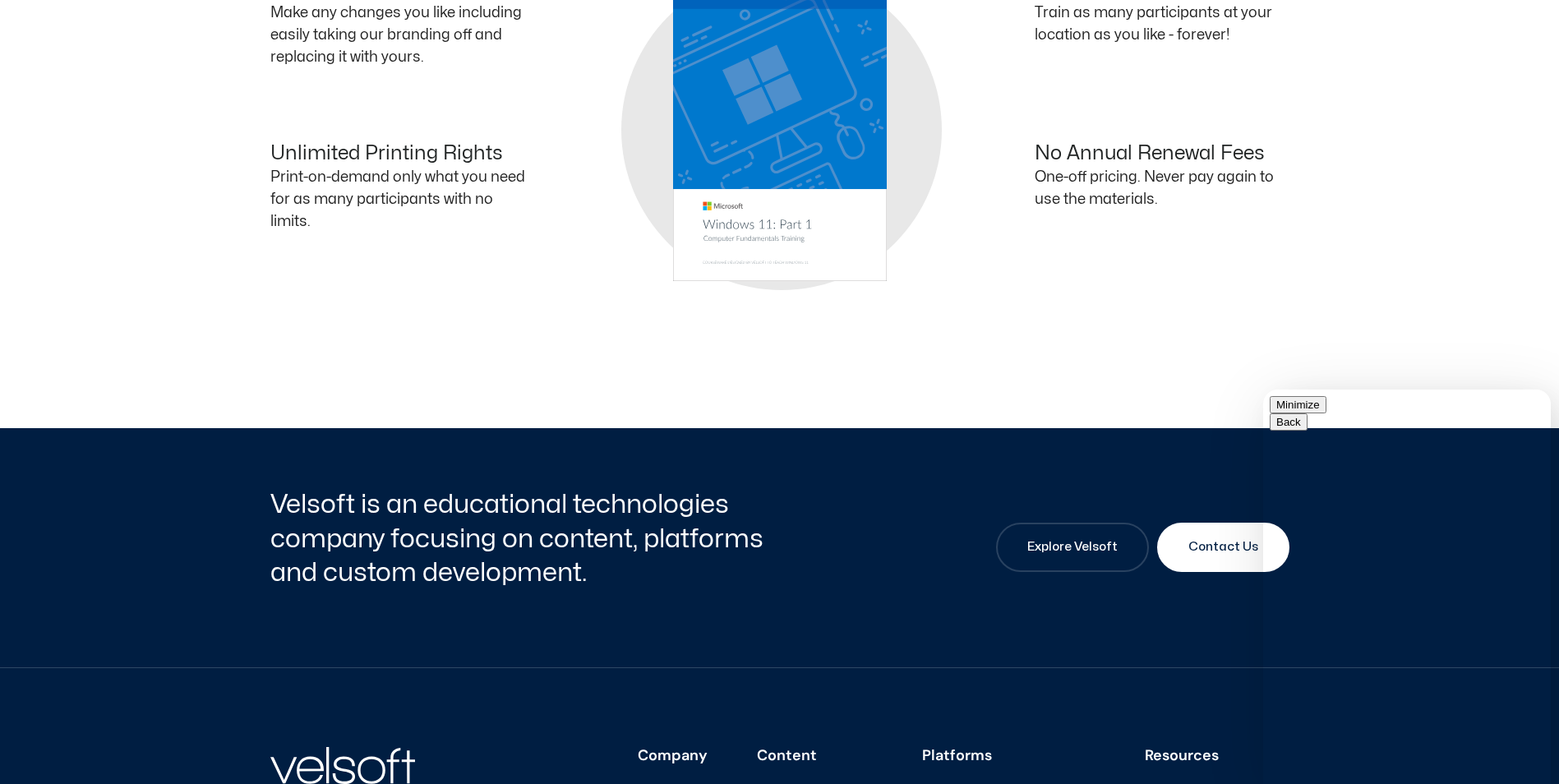
scroll to position [1697, 0]
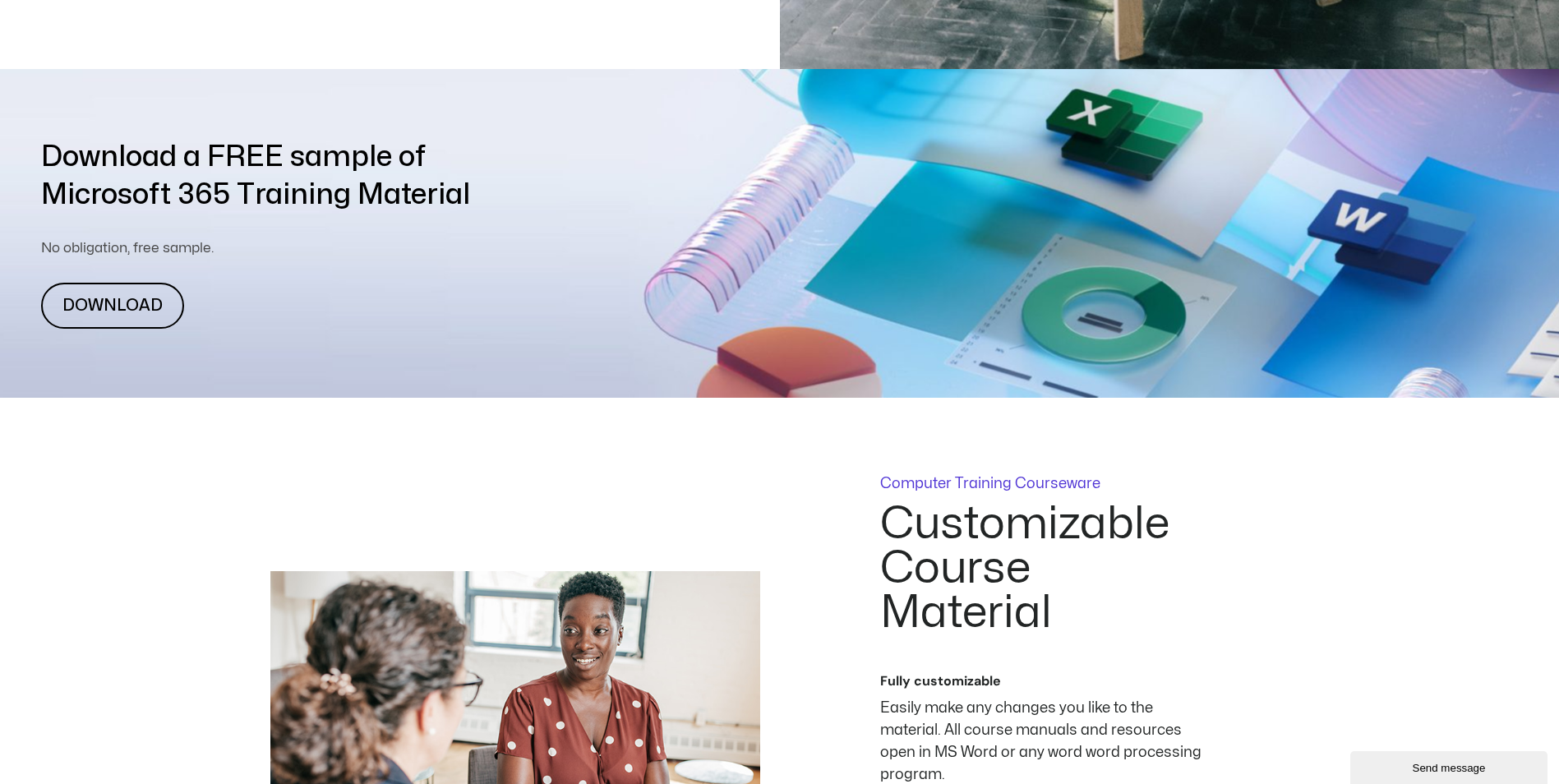
scroll to position [822, 0]
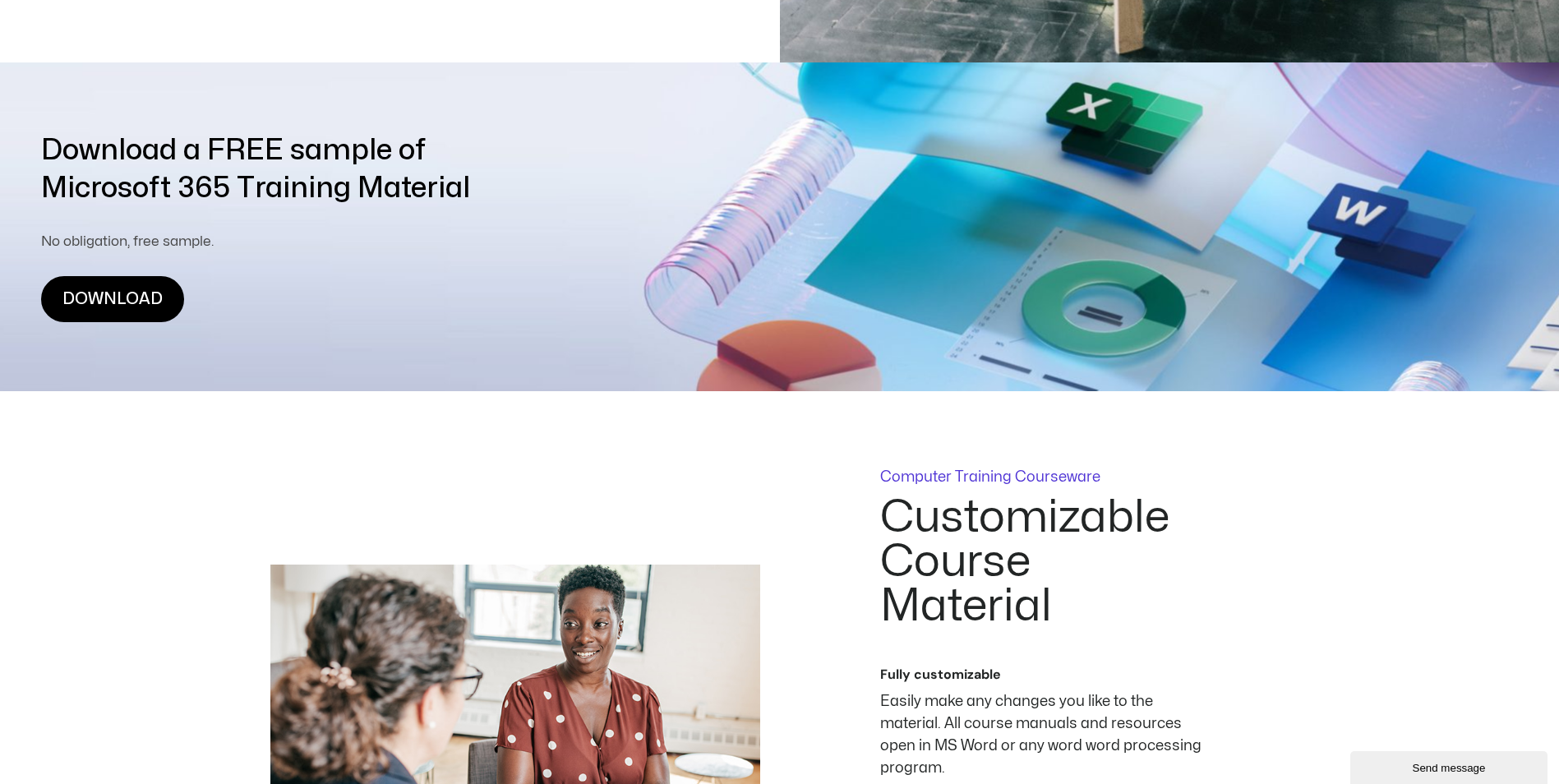
click at [113, 299] on link "DOWNLOAD" at bounding box center [112, 299] width 143 height 46
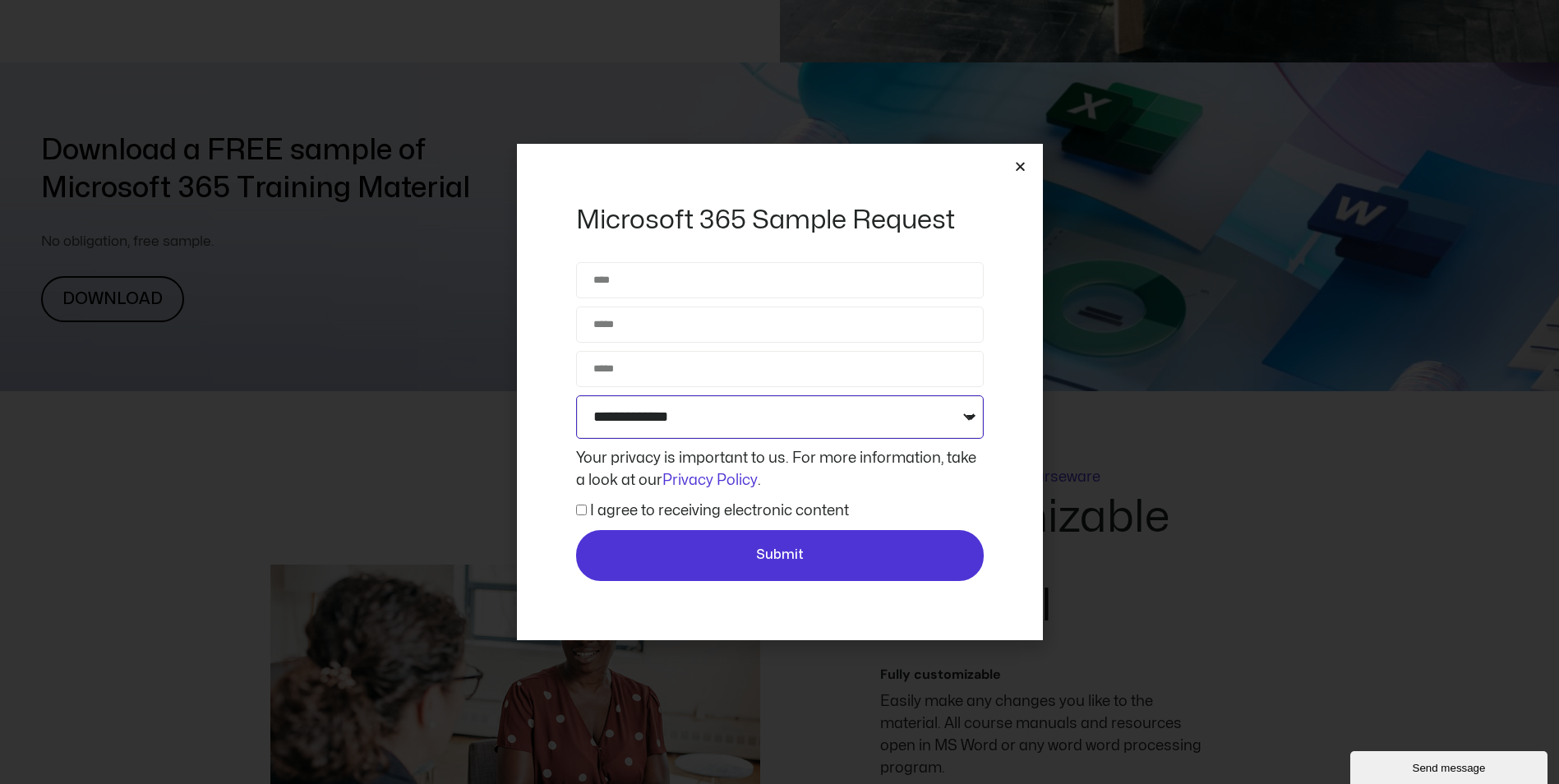
click at [628, 415] on select "**********" at bounding box center [780, 417] width 407 height 43
select select "**********"
click at [576, 396] on select "**********" at bounding box center [780, 417] width 407 height 43
click at [617, 294] on input "Name" at bounding box center [780, 281] width 407 height 36
type input "*********"
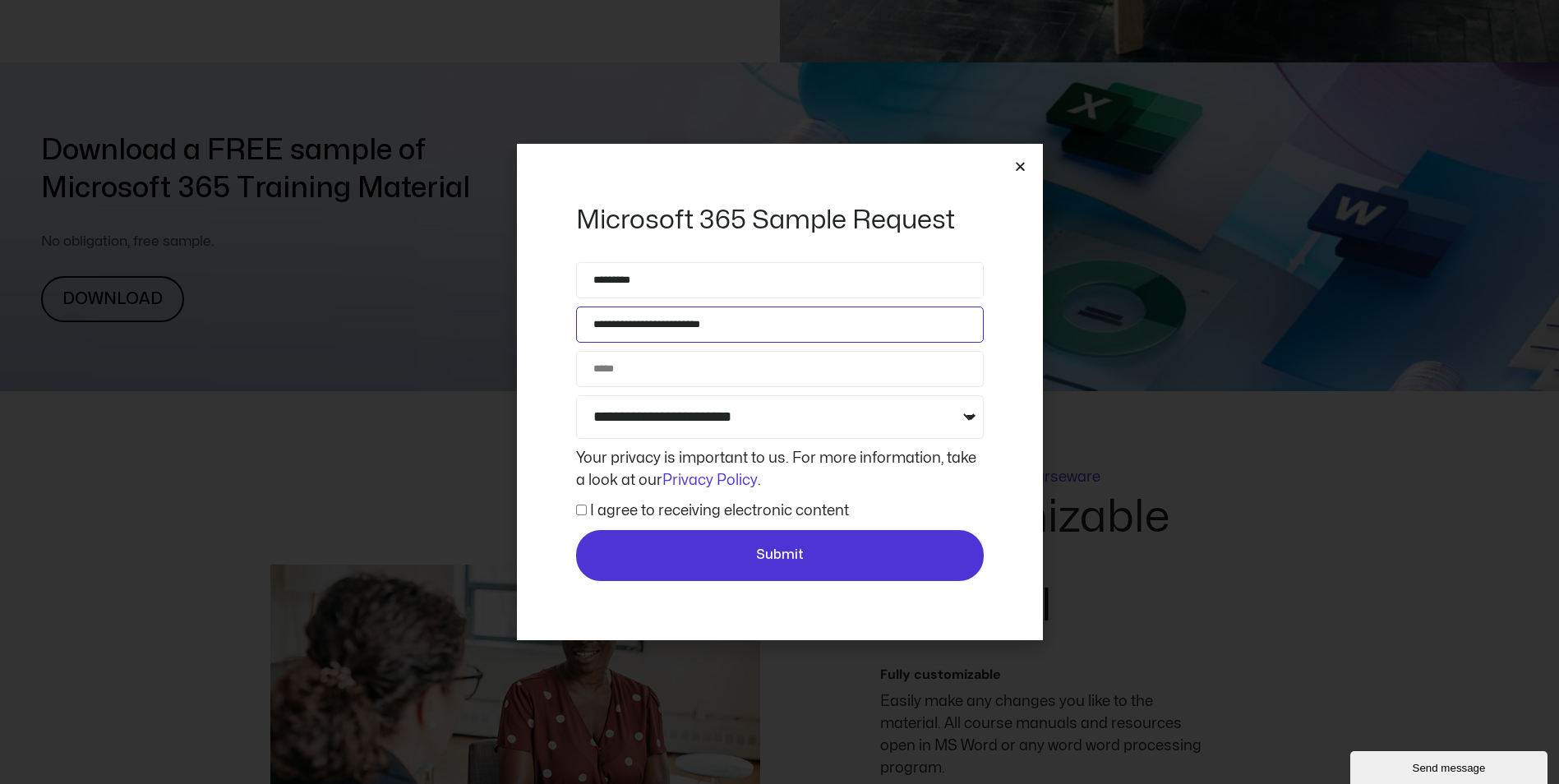
type input "**********"
click at [622, 504] on label "I agree to receiving electronic content" at bounding box center [720, 510] width 259 height 14
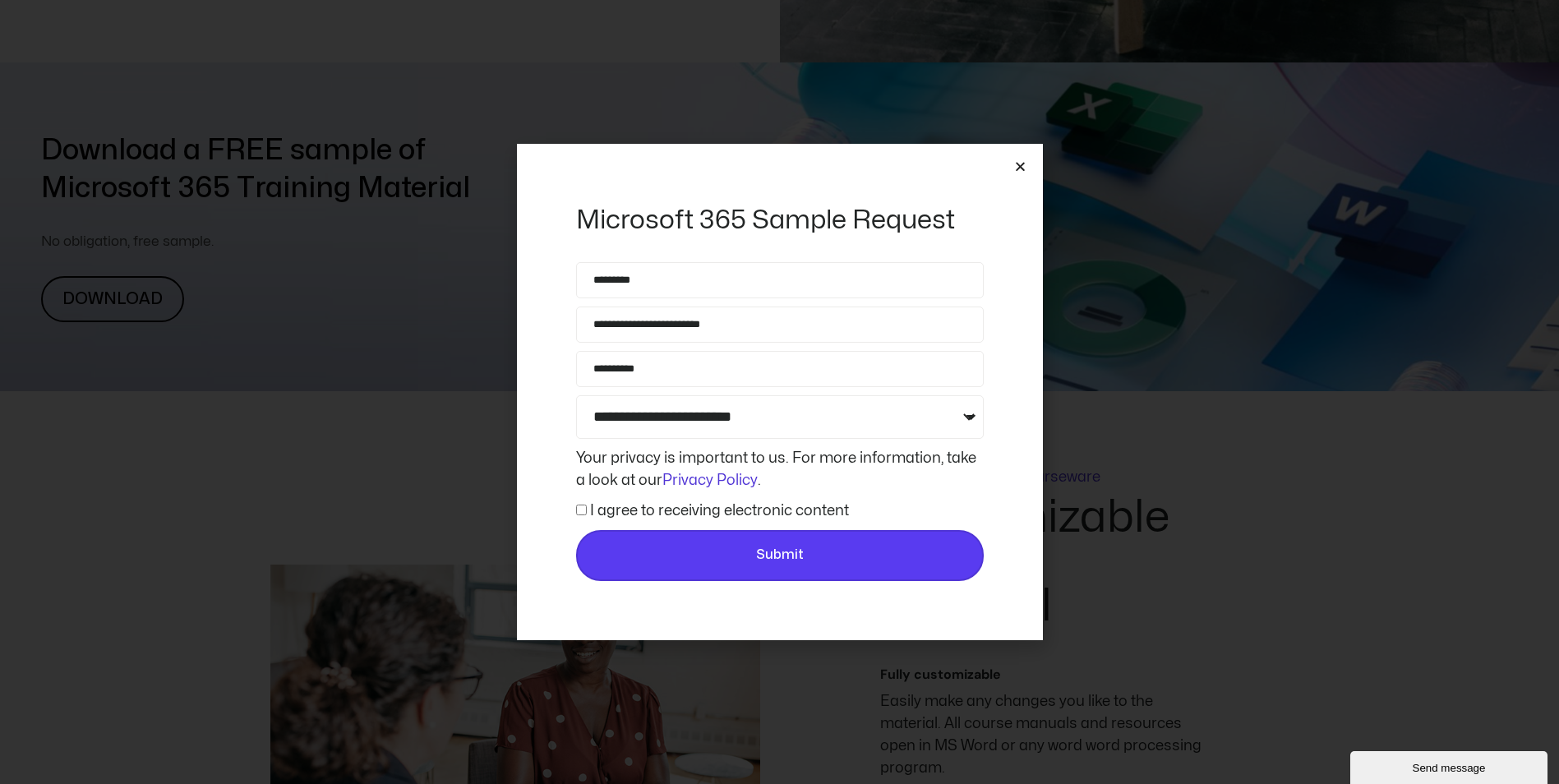
click at [675, 545] on span "Submit" at bounding box center [780, 556] width 378 height 22
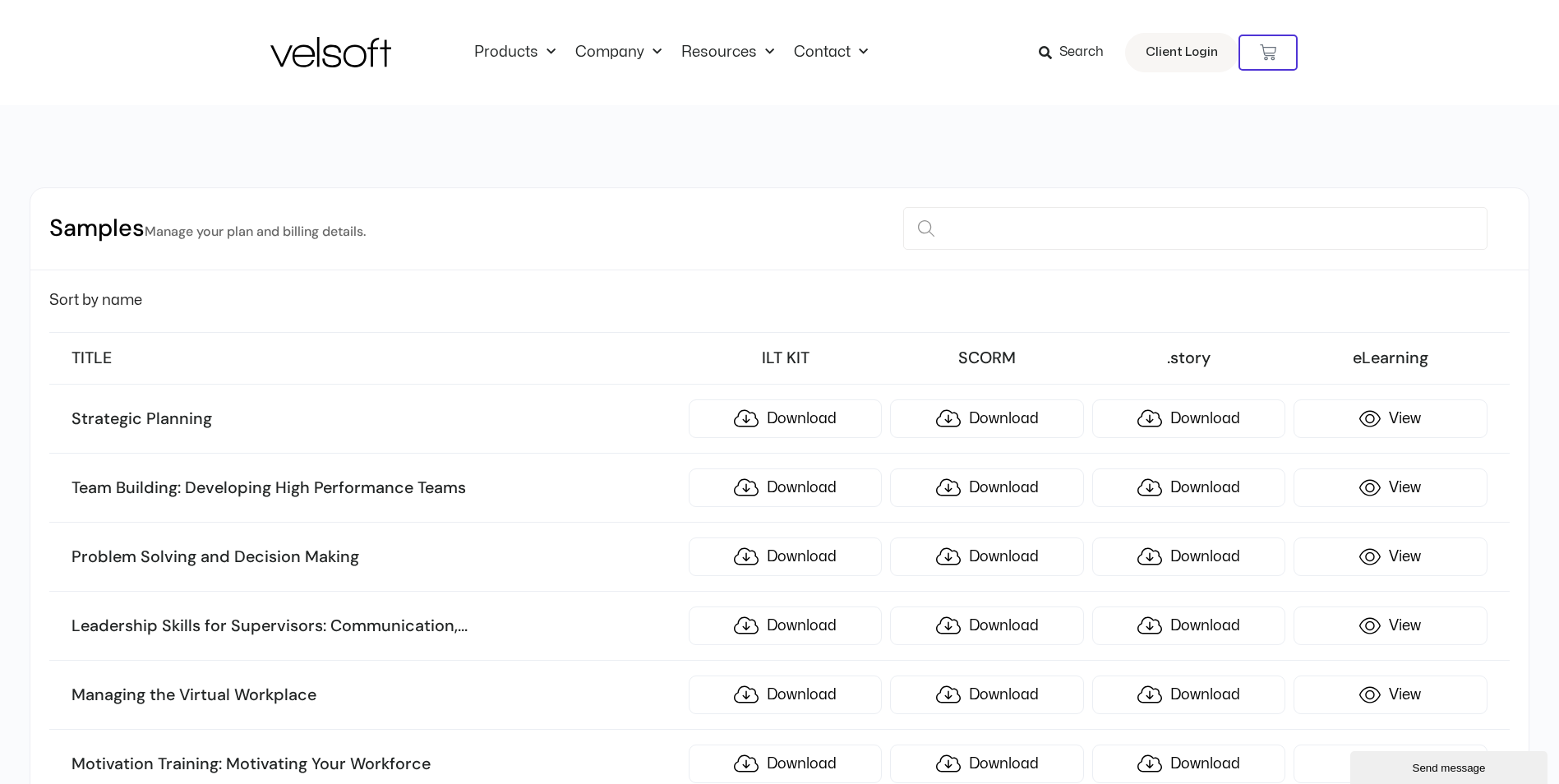
click at [785, 355] on h3 "ILT KIT" at bounding box center [785, 359] width 193 height 22
click at [940, 233] on input at bounding box center [1195, 228] width 583 height 43
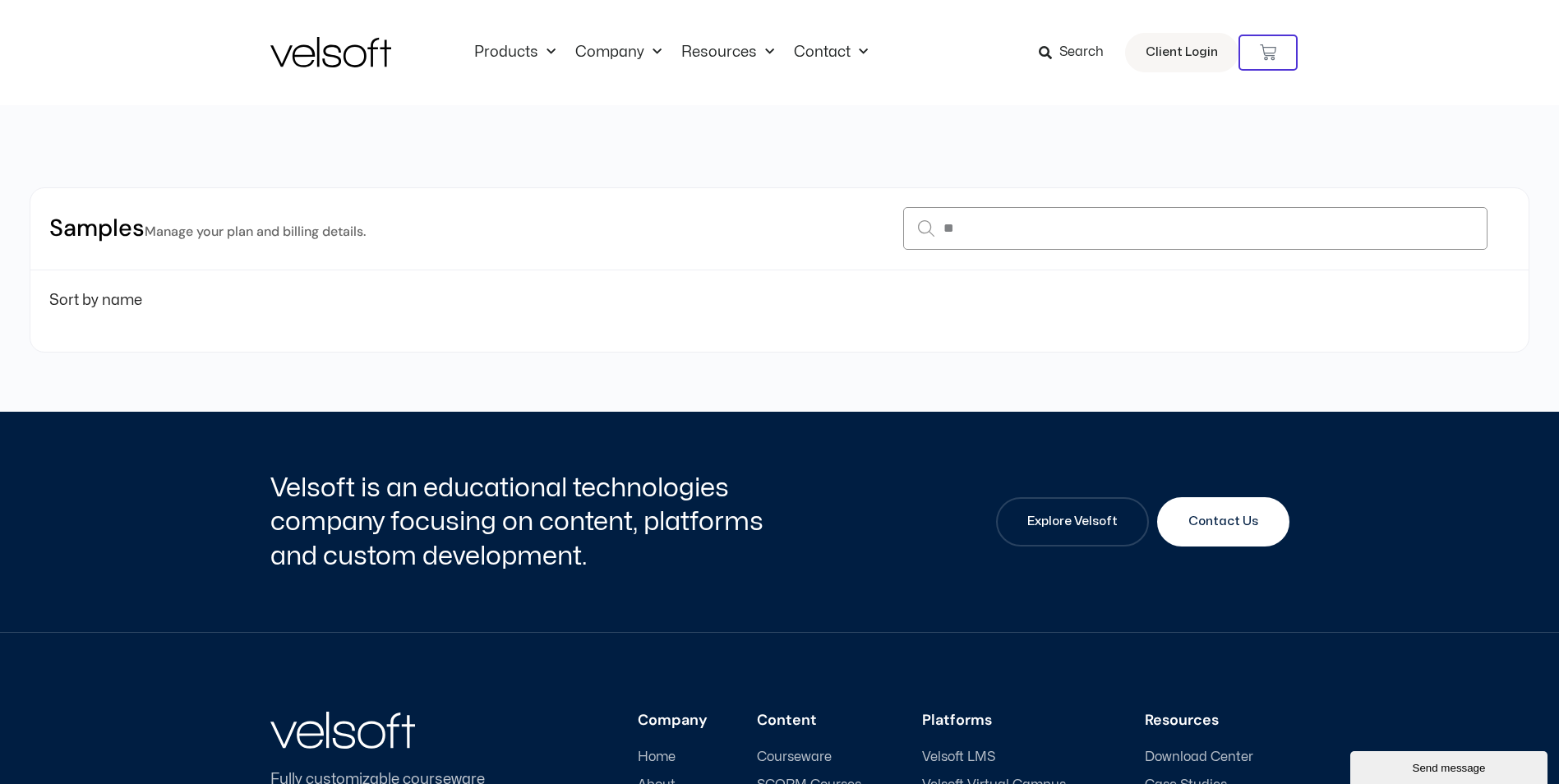
type input "*"
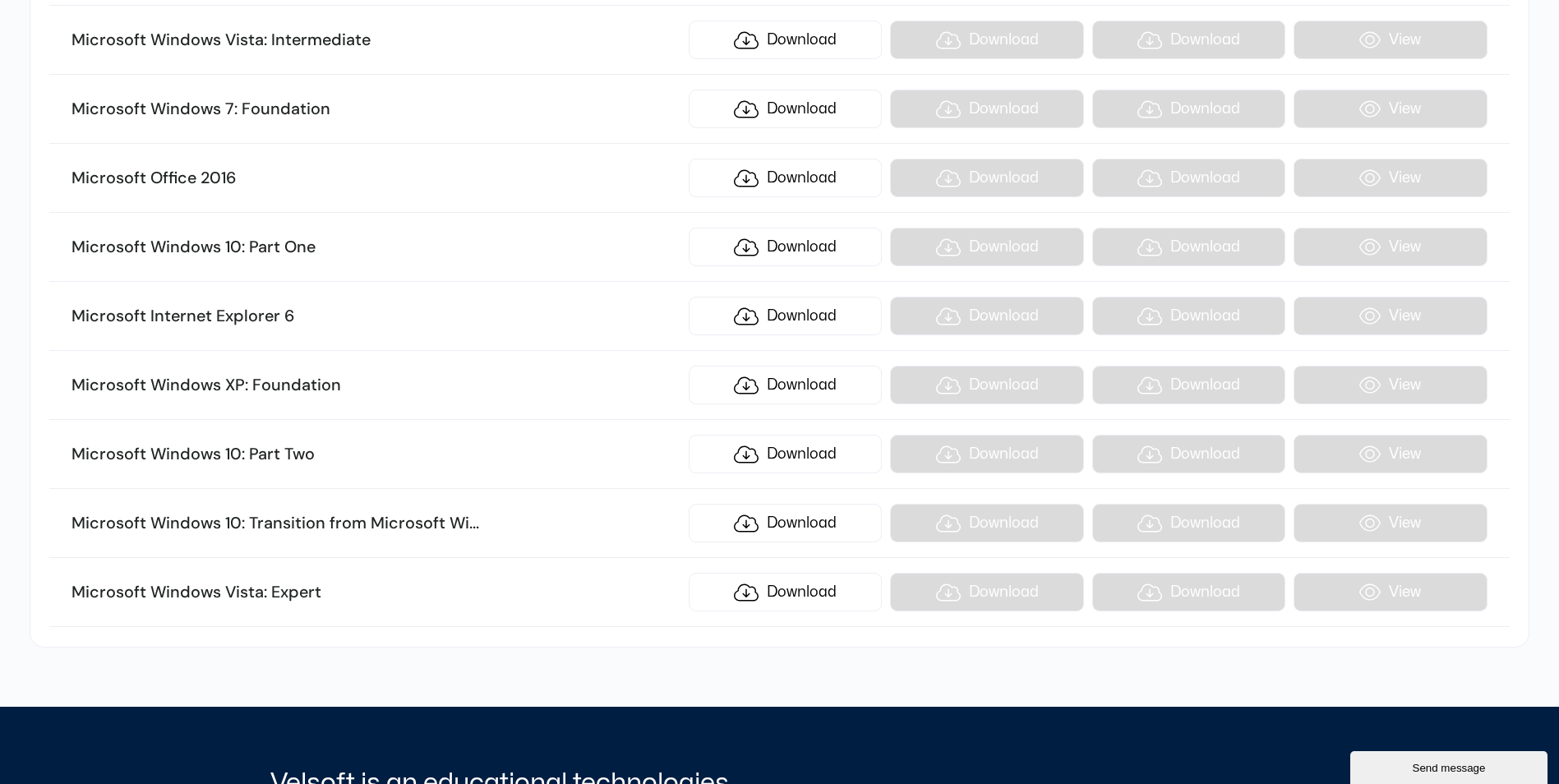
scroll to position [1397, 0]
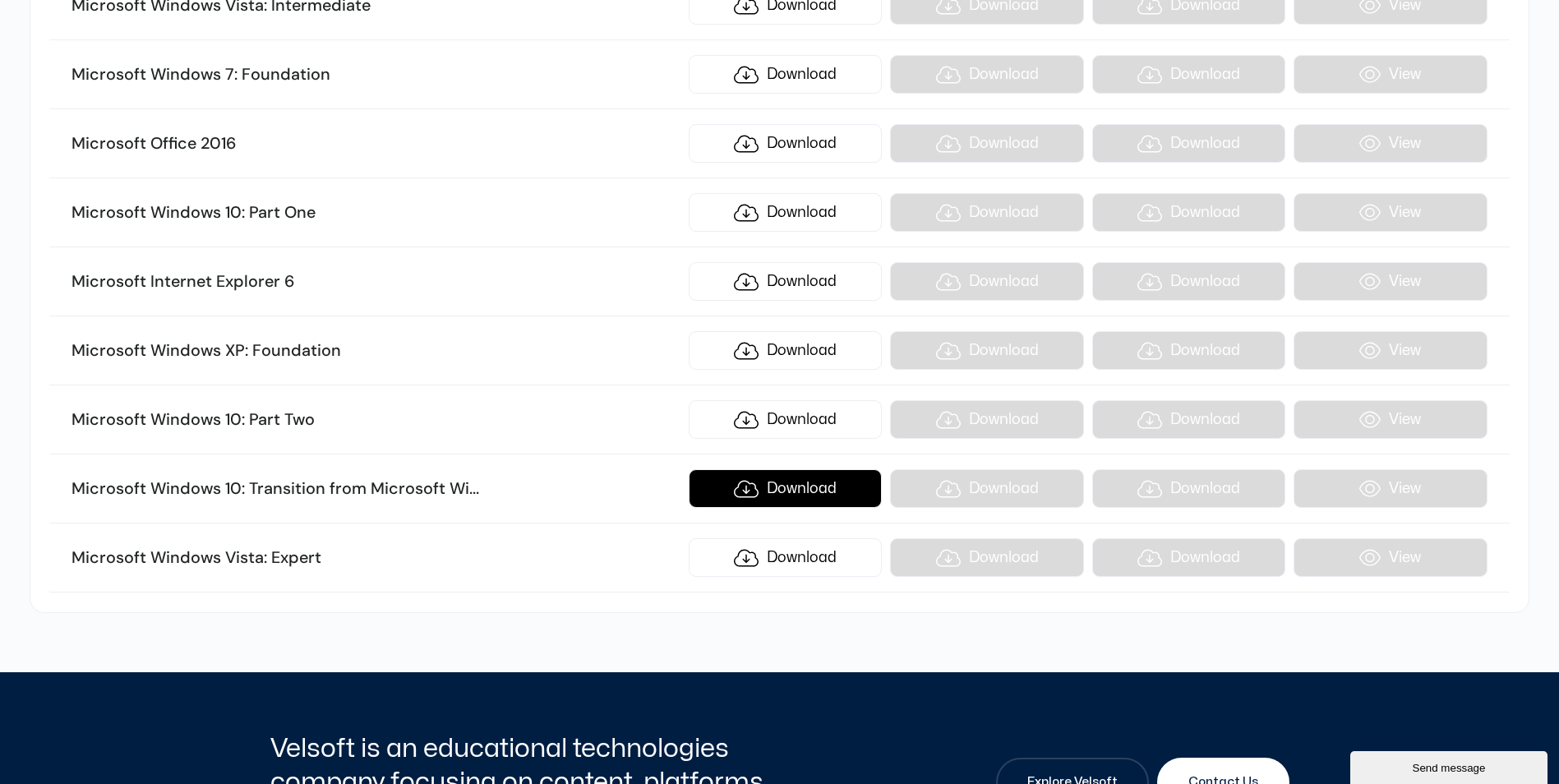
type input "*********"
click at [798, 477] on link "Download" at bounding box center [785, 488] width 193 height 39
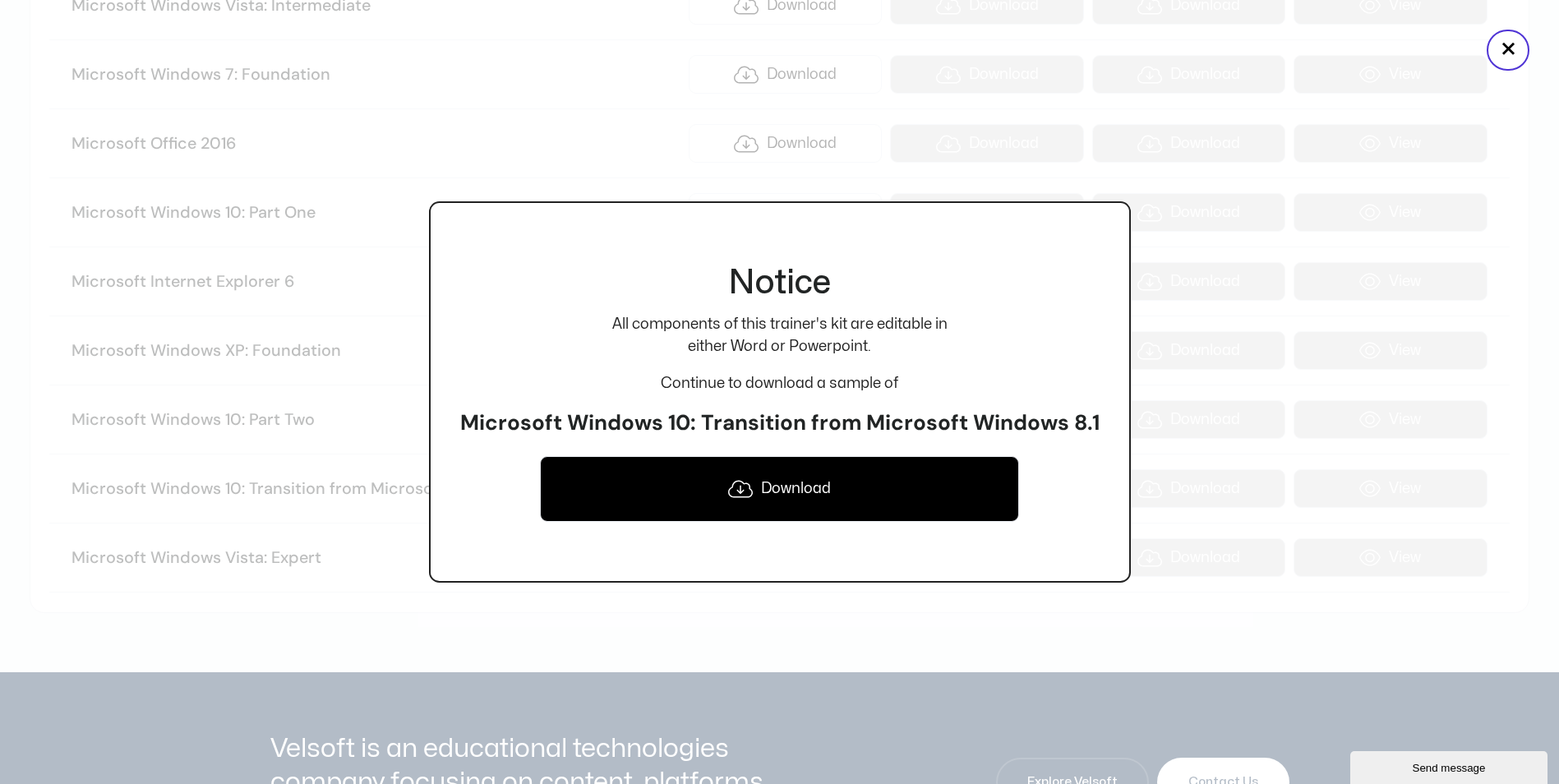
click at [334, 657] on div at bounding box center [780, 392] width 1559 height 784
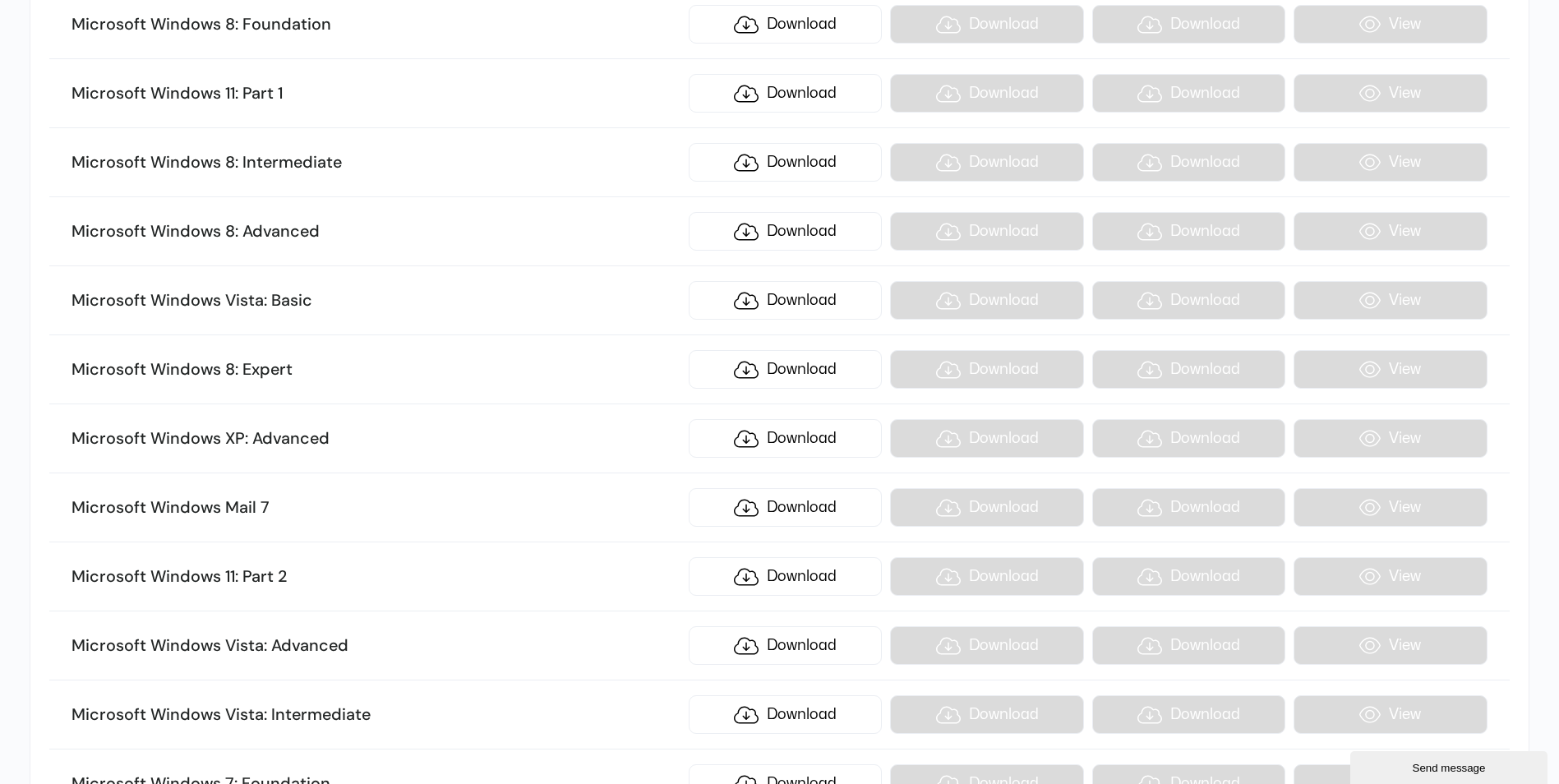
scroll to position [657, 0]
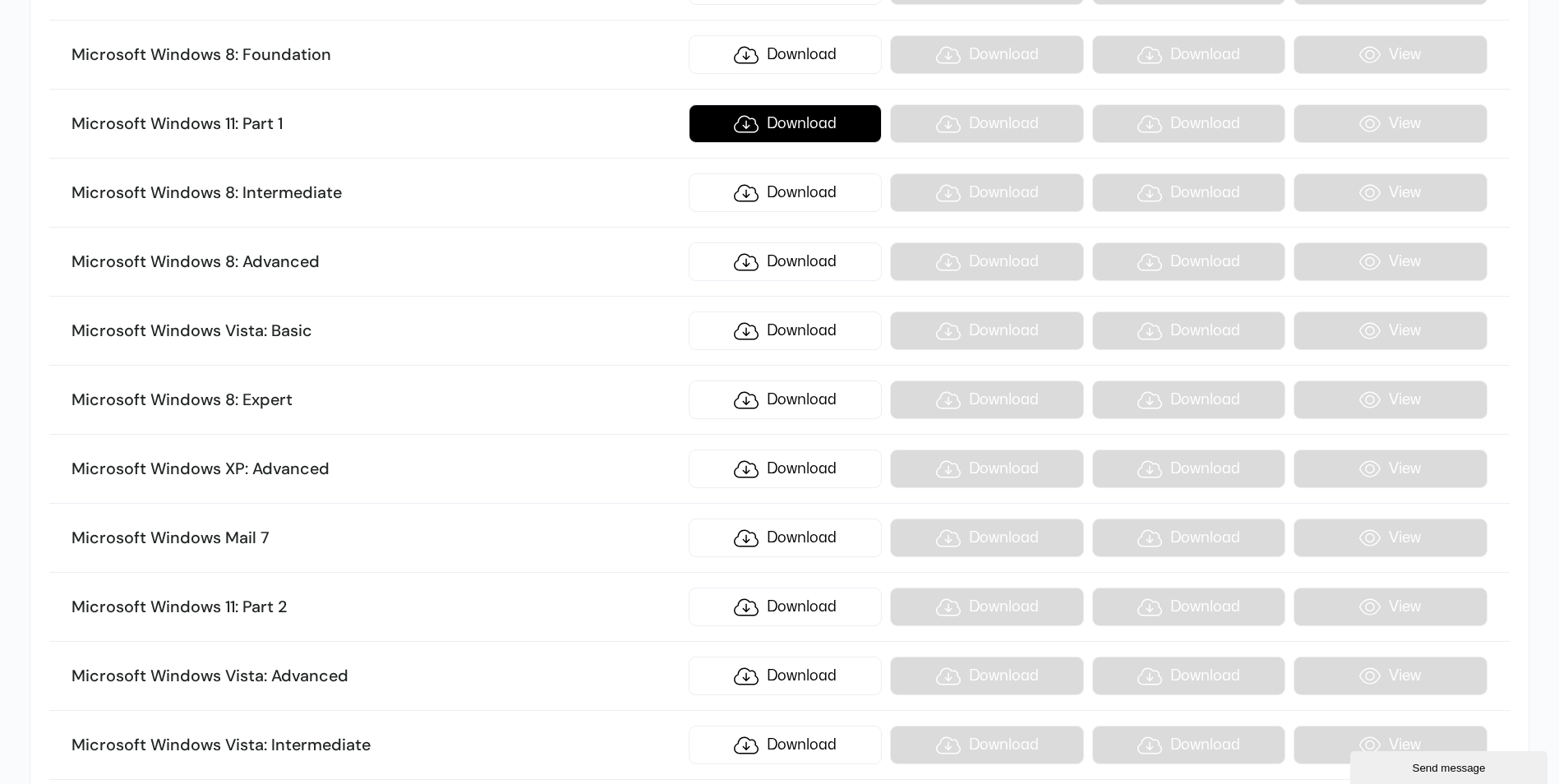
click at [753, 132] on link "Download" at bounding box center [785, 123] width 193 height 39
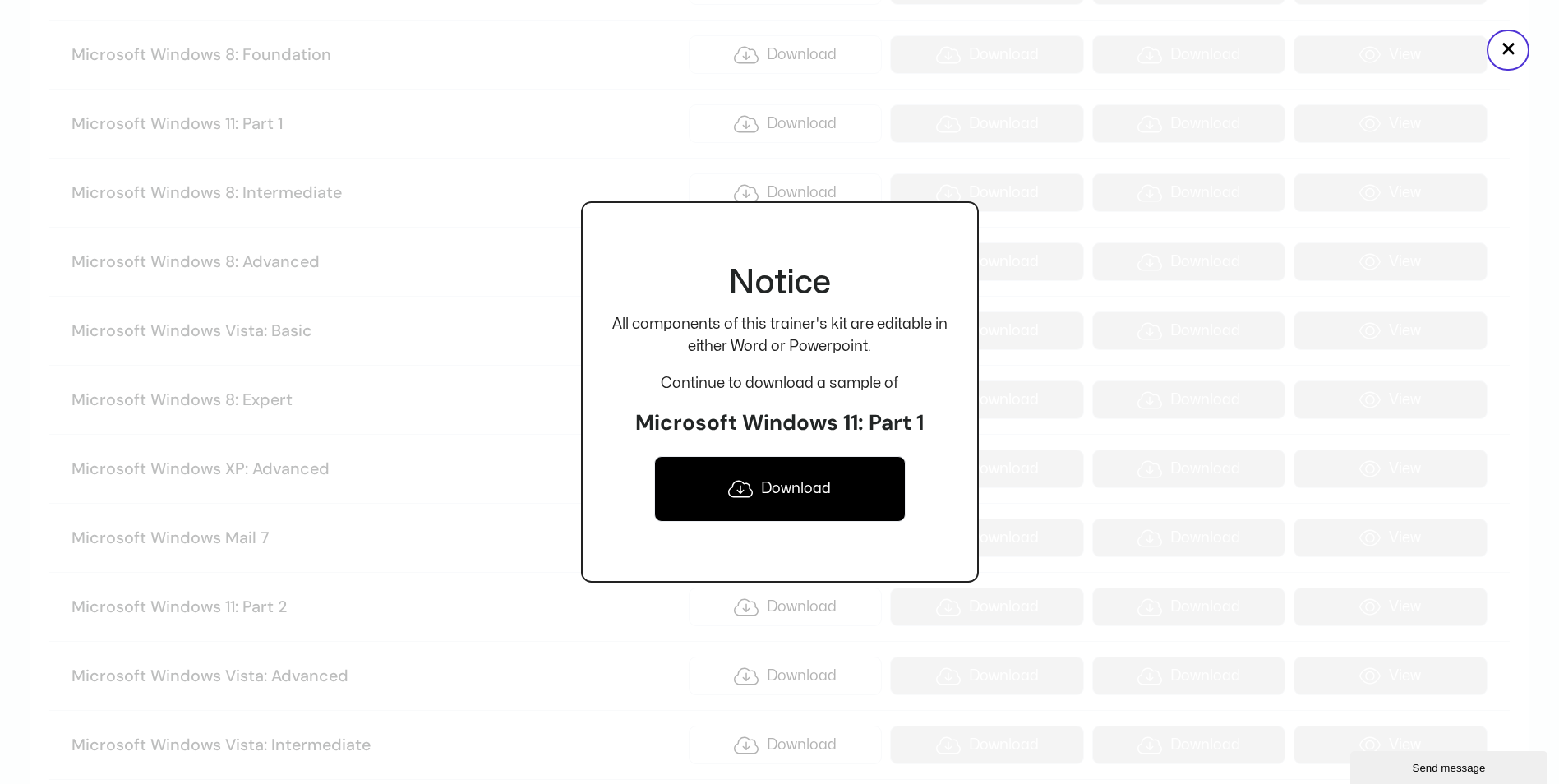
click at [817, 477] on link "Download" at bounding box center [780, 489] width 252 height 66
click at [1502, 49] on button "×" at bounding box center [1507, 50] width 43 height 41
